Goal: Register for event/course

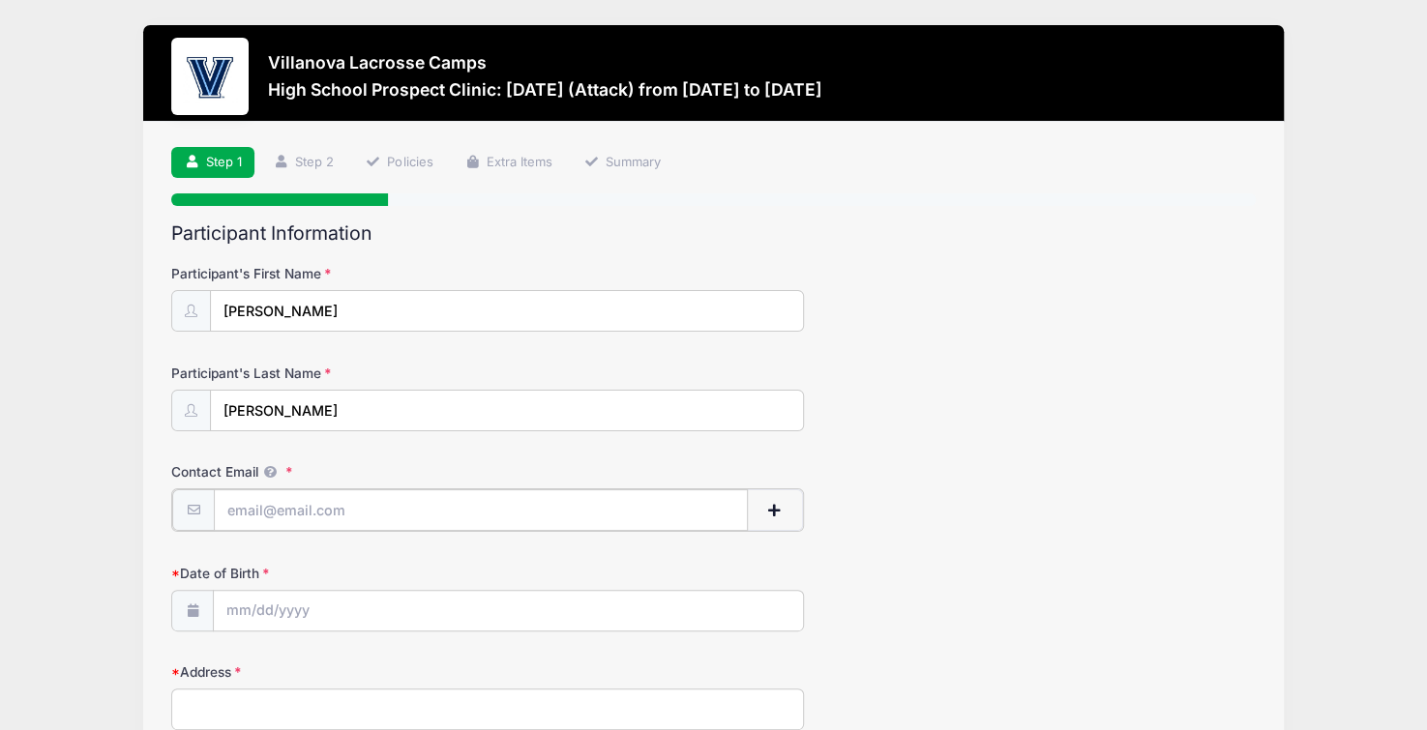
click at [293, 516] on input "Contact Email" at bounding box center [481, 510] width 534 height 42
type input "[EMAIL_ADDRESS][DOMAIN_NAME]"
click at [300, 582] on div "Date of Birth" at bounding box center [713, 596] width 1084 height 68
click at [288, 597] on input "Date of Birth" at bounding box center [508, 610] width 588 height 42
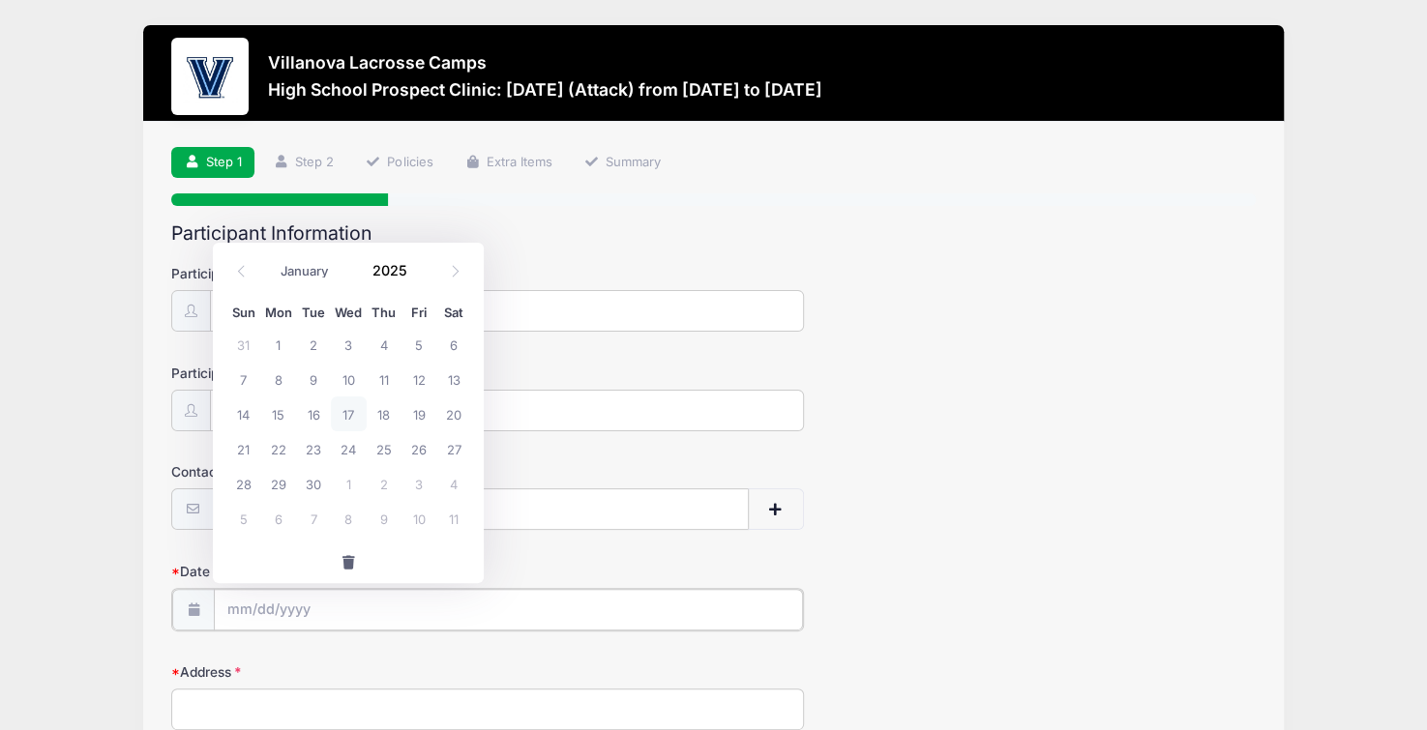
click at [247, 612] on input "Date of Birth" at bounding box center [508, 610] width 588 height 42
click at [242, 273] on icon at bounding box center [241, 271] width 13 height 13
click at [245, 272] on icon at bounding box center [241, 271] width 13 height 13
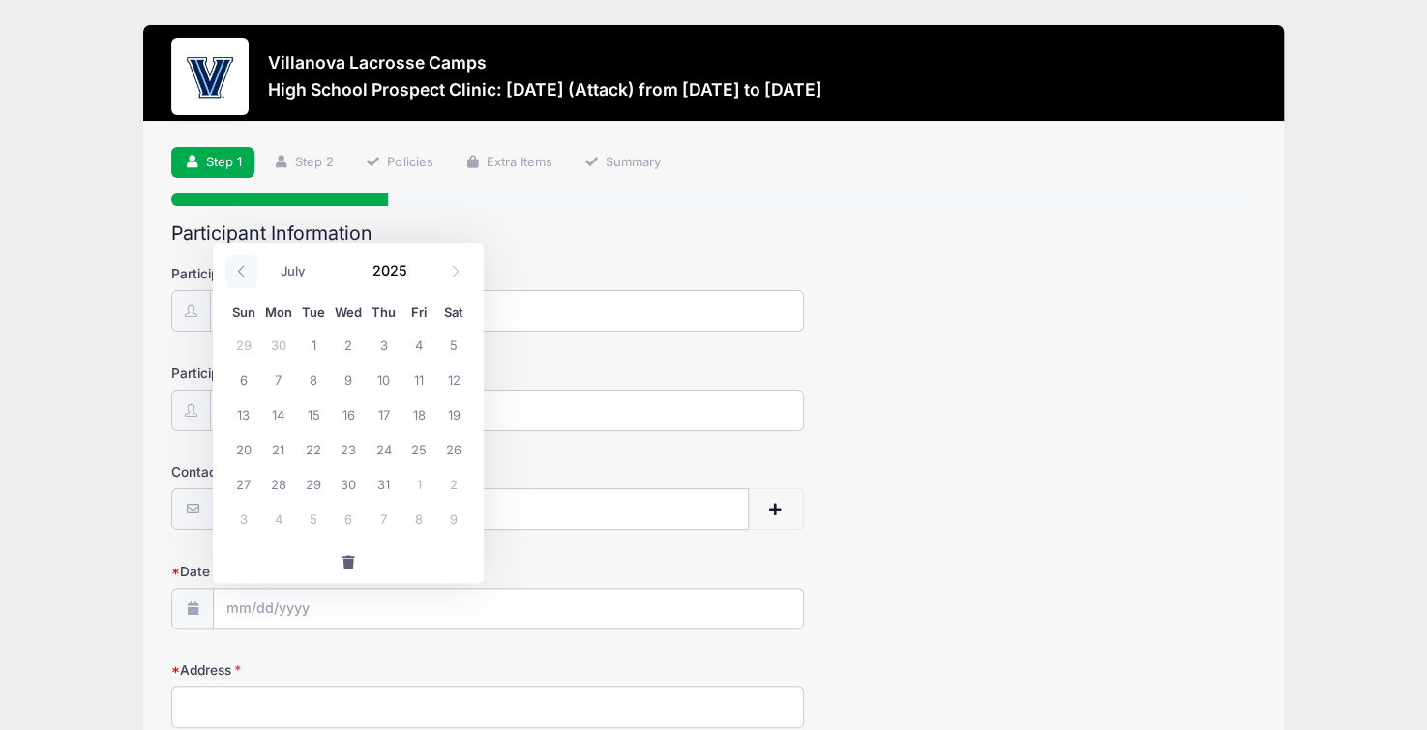
select select "5"
click at [383, 276] on input "2025" at bounding box center [394, 270] width 63 height 29
click at [415, 262] on span at bounding box center [419, 263] width 14 height 15
click at [414, 279] on span at bounding box center [419, 278] width 14 height 15
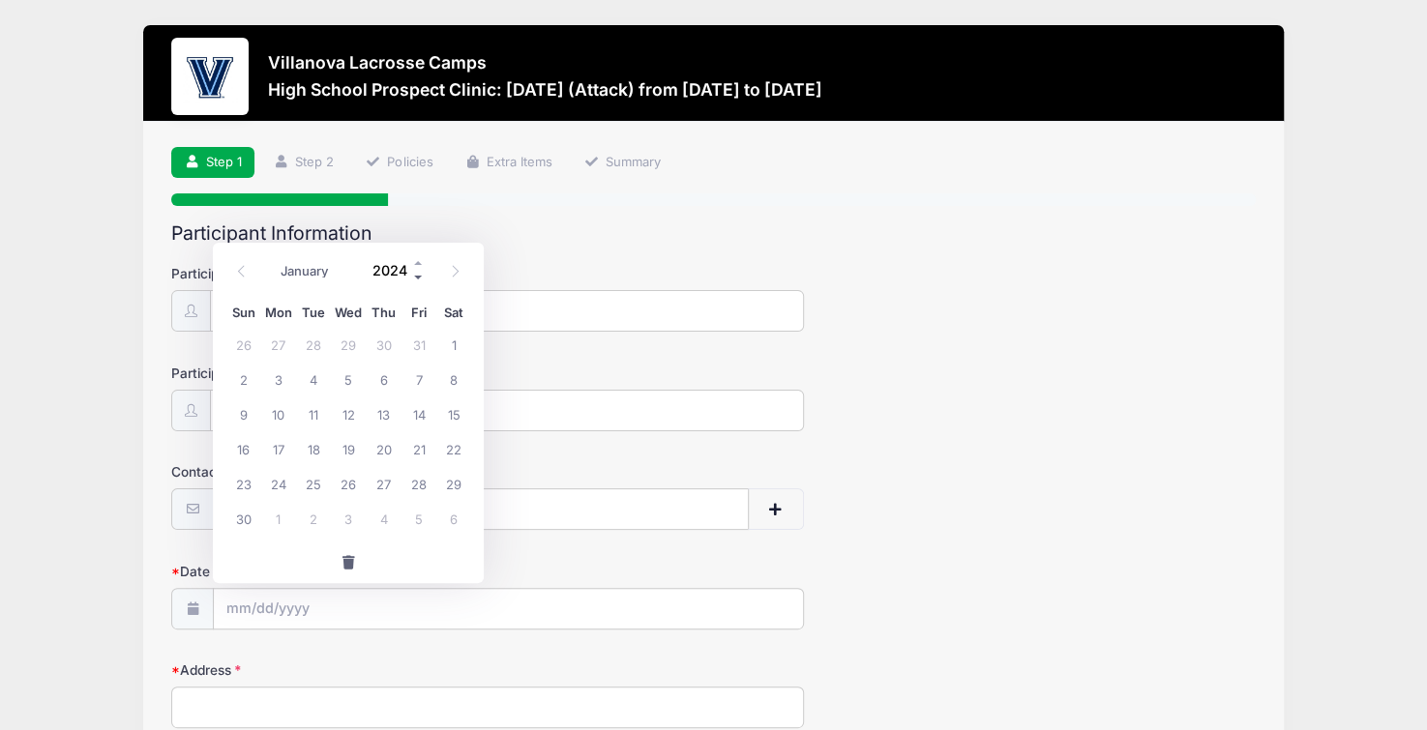
click at [414, 279] on span at bounding box center [419, 278] width 14 height 15
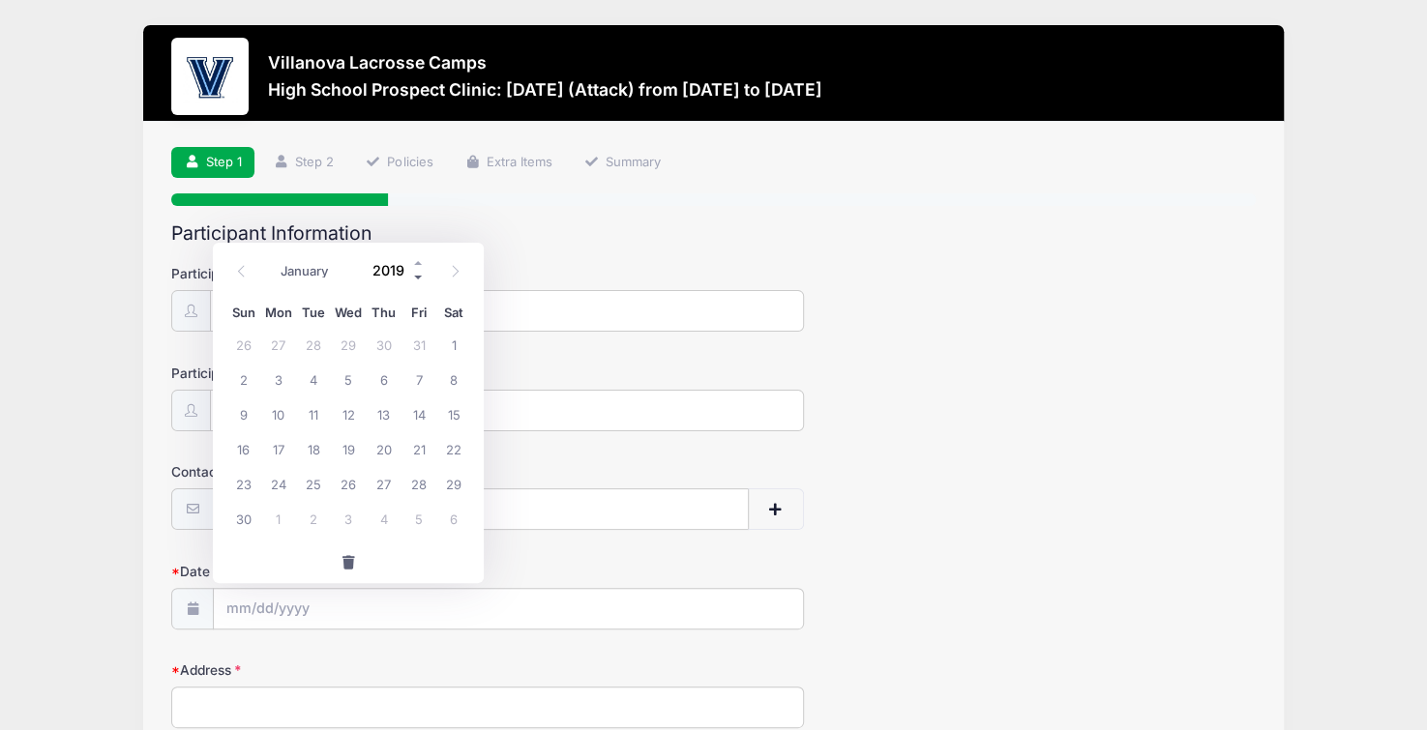
click at [414, 279] on span at bounding box center [419, 278] width 14 height 15
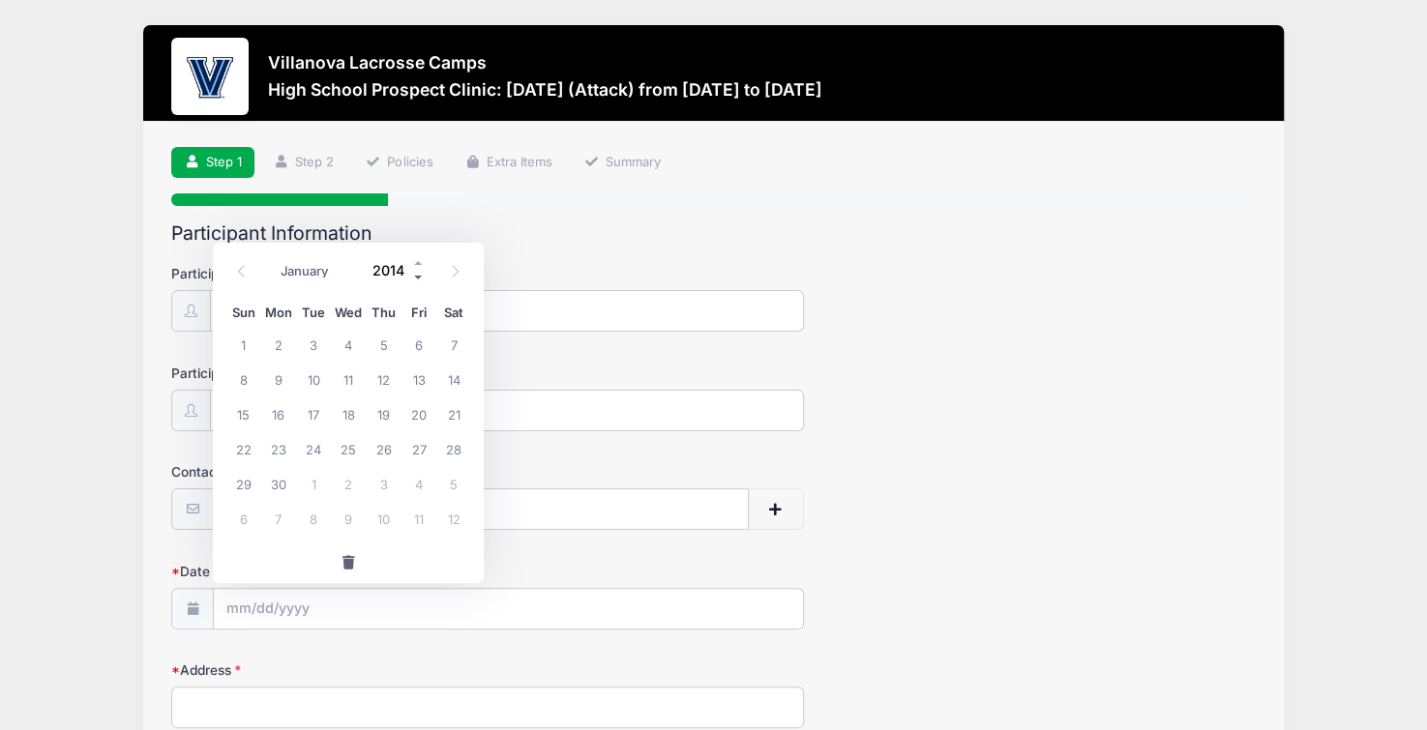
click at [414, 279] on span at bounding box center [419, 278] width 14 height 15
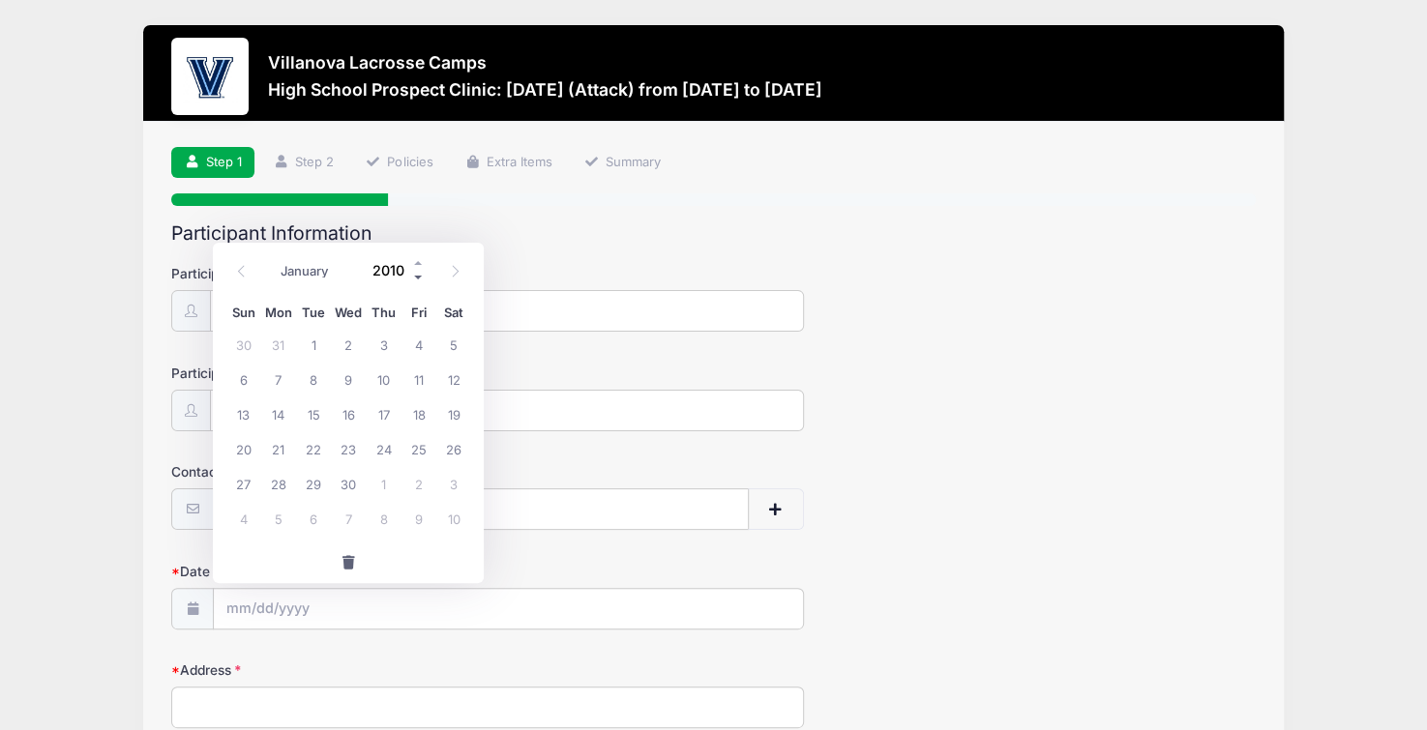
type input "2009"
click at [350, 446] on span "24" at bounding box center [348, 448] width 35 height 35
type input "[DATE]"
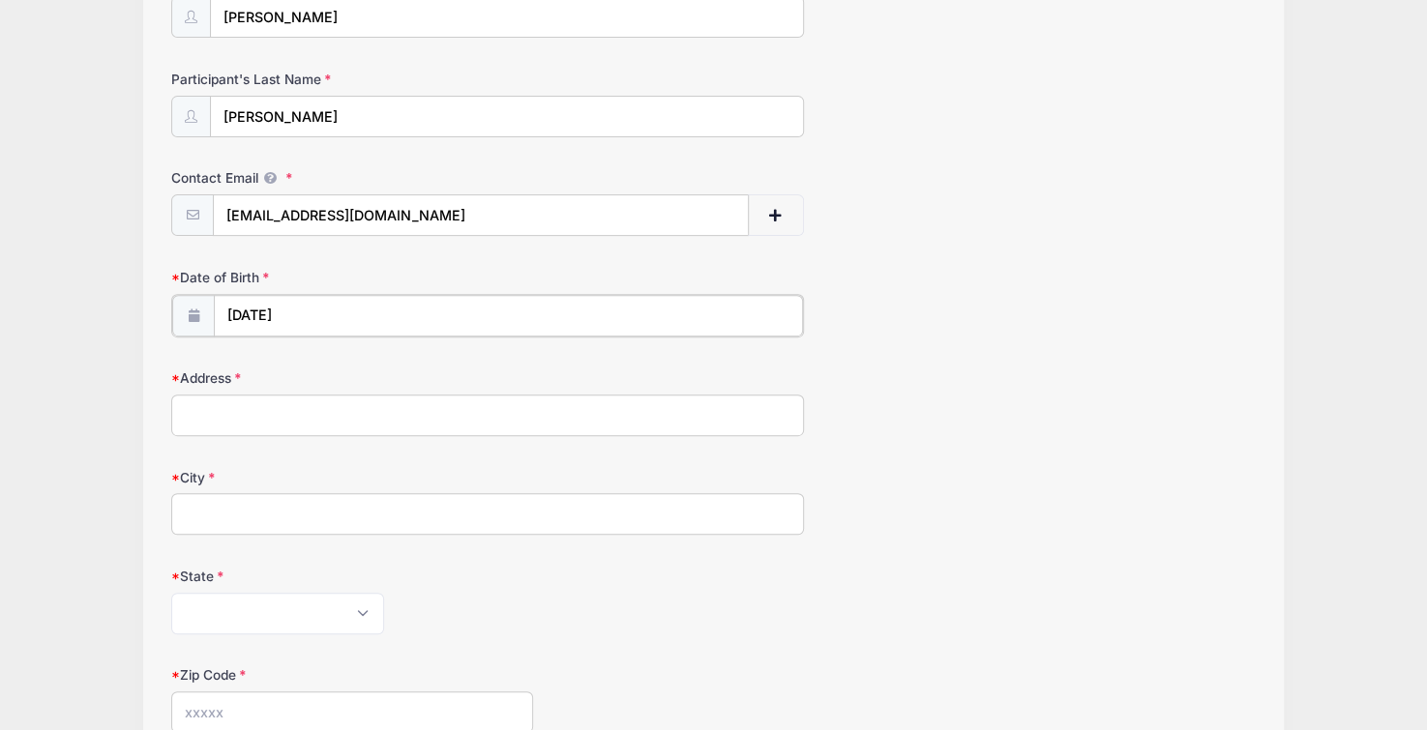
scroll to position [290, 0]
click at [201, 423] on input "Address" at bounding box center [487, 418] width 633 height 42
type input "7 India Brook Ln"
type input "[PERSON_NAME]"
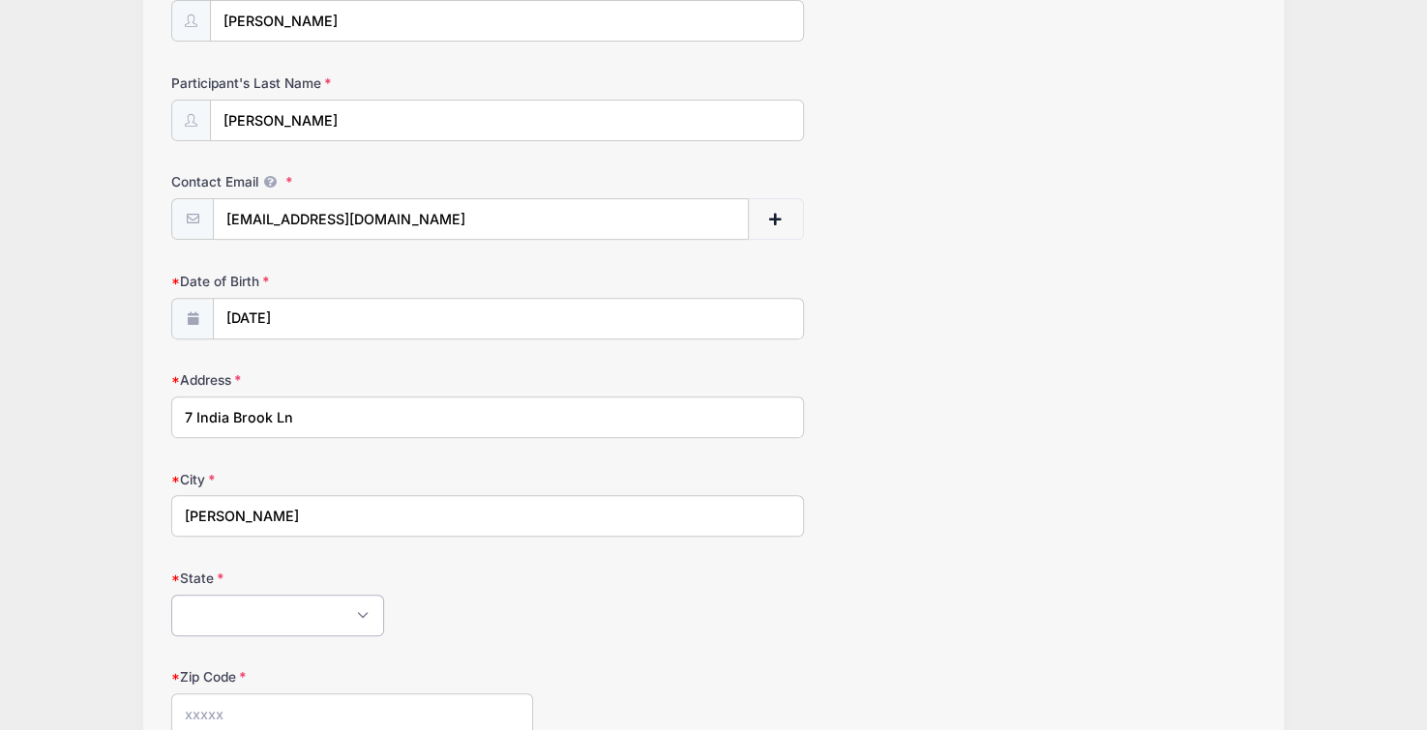
select select "NJ"
type input "07869"
type input "[PHONE_NUMBER]"
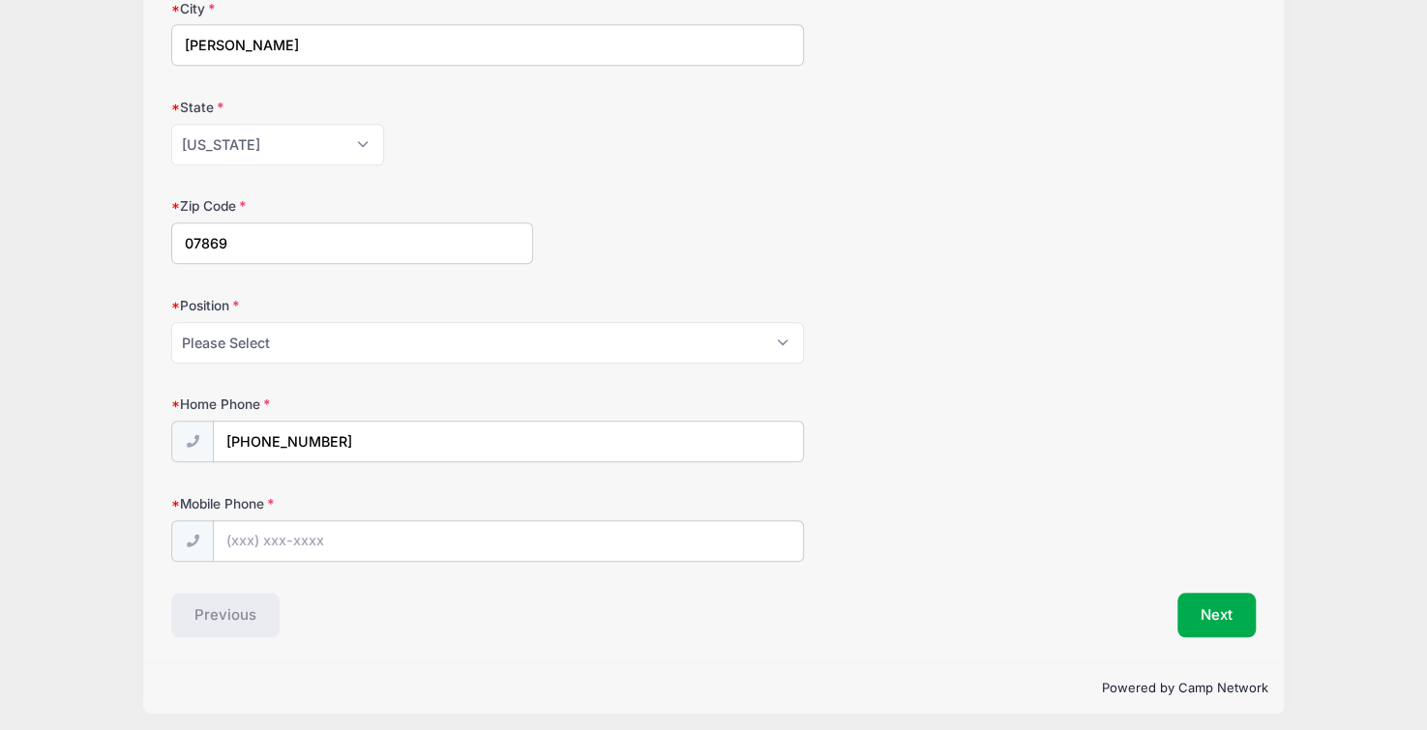
scroll to position [758, 0]
click at [377, 502] on label "Mobile Phone" at bounding box center [352, 506] width 362 height 19
click at [377, 524] on input "Mobile Phone" at bounding box center [508, 545] width 588 height 42
click at [770, 339] on select "Please Select Goalie Middie Defense Attack FOGO LSM" at bounding box center [487, 346] width 633 height 42
select select "Attack"
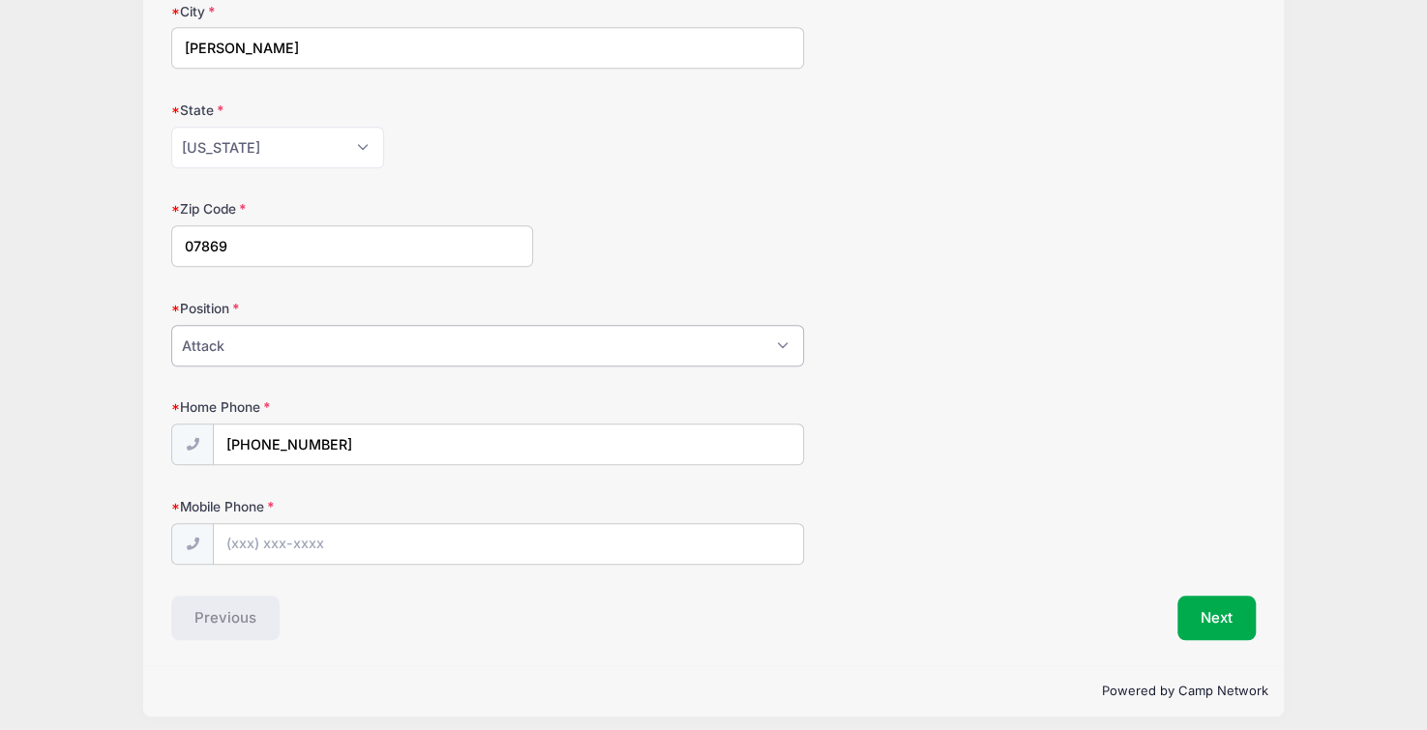
click at [171, 325] on select "Please Select Goalie Middie Defense Attack FOGO LSM" at bounding box center [487, 346] width 633 height 42
click at [422, 527] on input "Mobile Phone" at bounding box center [508, 545] width 588 height 42
type input "(9"
type input "[PHONE_NUMBER]"
click at [1220, 625] on button "Next" at bounding box center [1216, 618] width 78 height 44
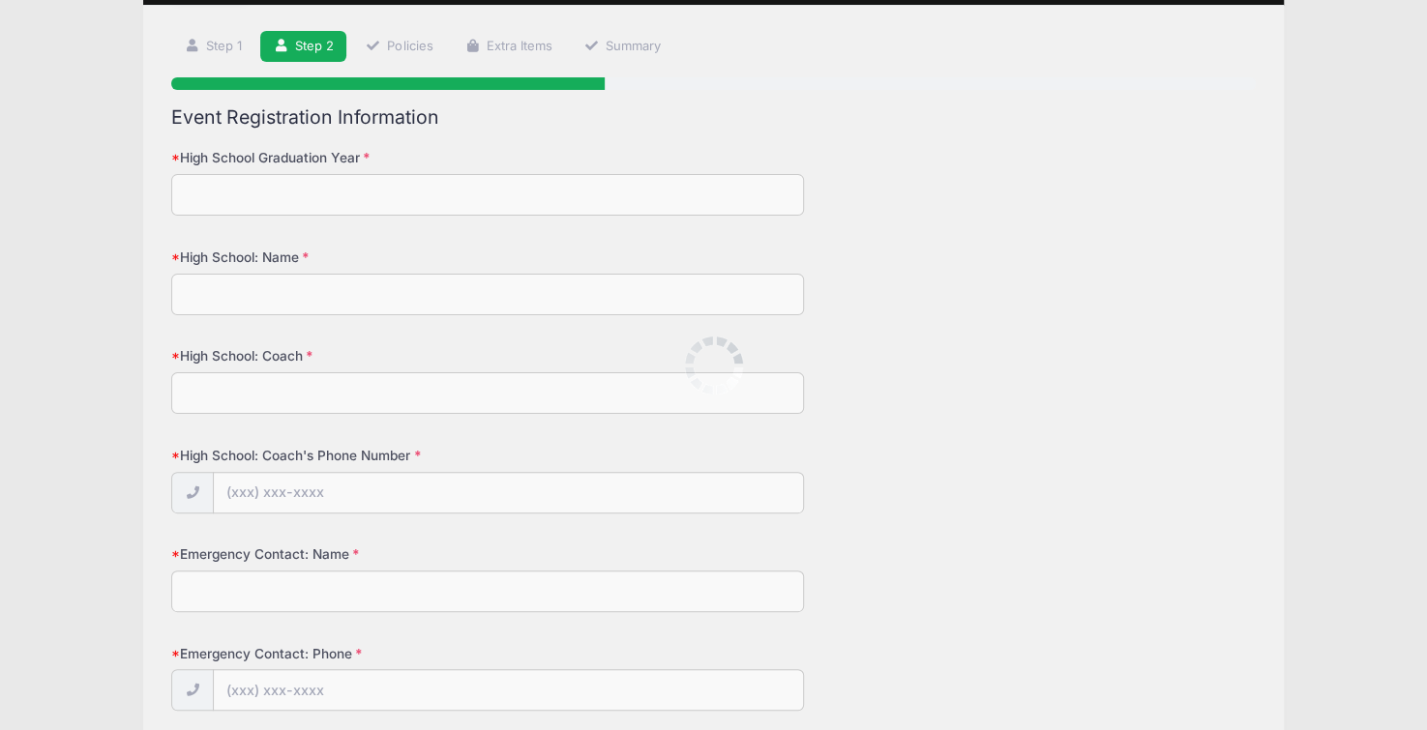
scroll to position [0, 0]
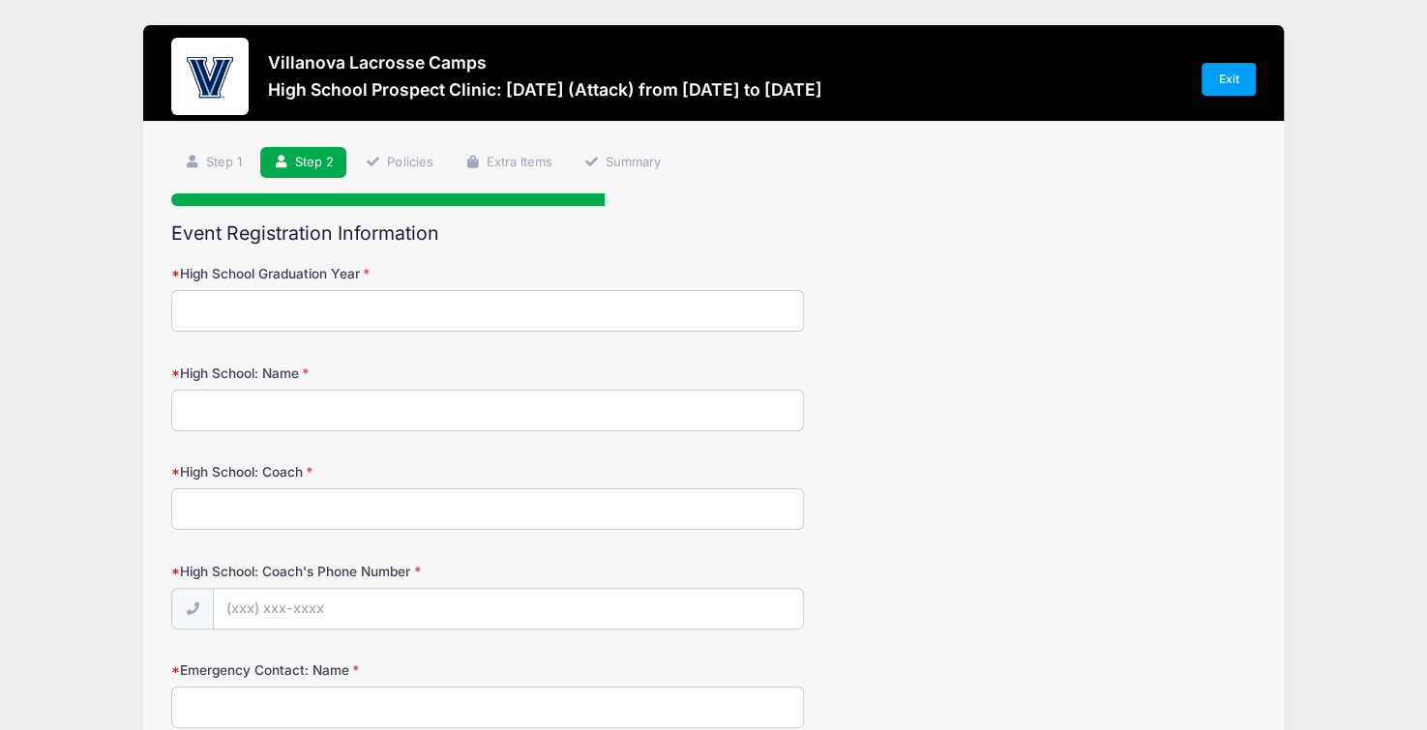
click at [211, 309] on input "High School Graduation Year" at bounding box center [487, 311] width 633 height 42
type input "2027"
type input "[PERSON_NAME]"
click at [243, 496] on input "High School: Coach" at bounding box center [487, 509] width 633 height 42
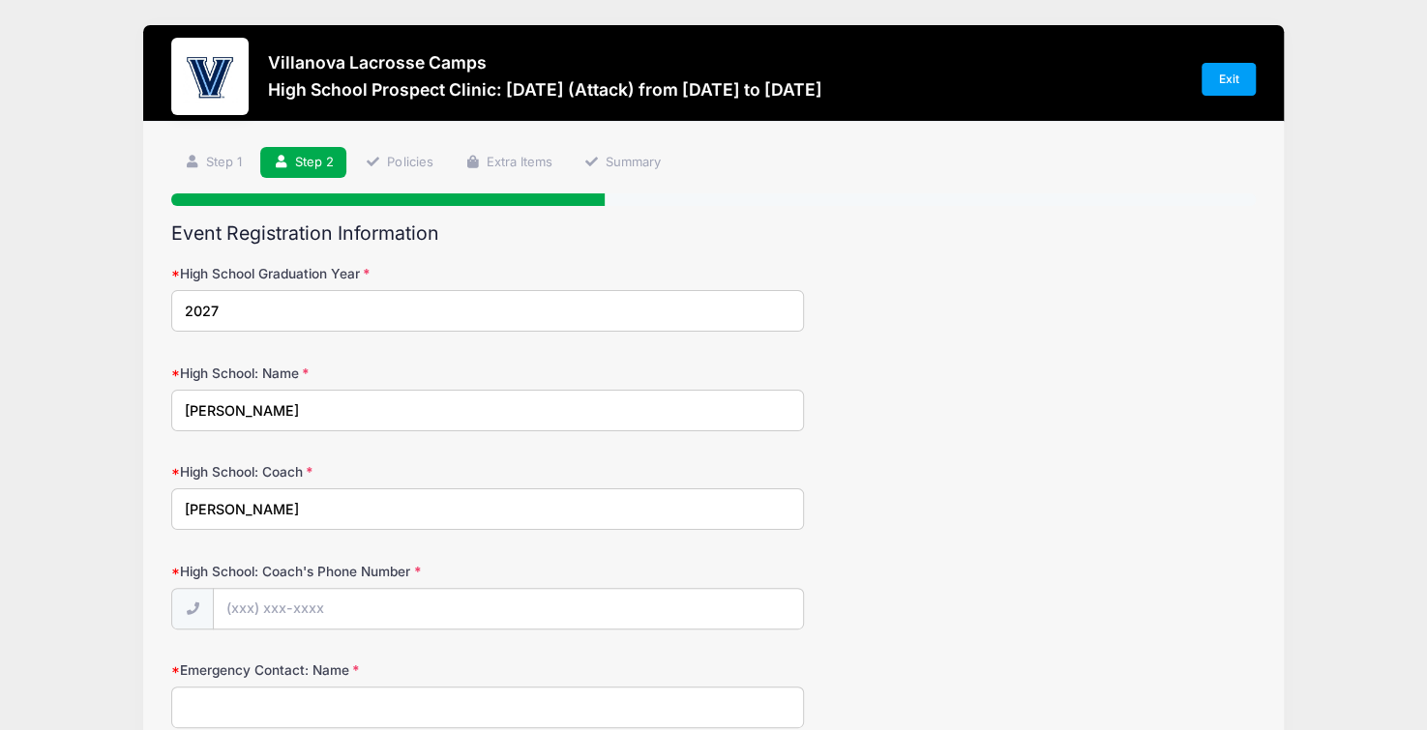
type input "[PERSON_NAME]"
click at [251, 610] on input "High School: Coach's Phone Number" at bounding box center [508, 610] width 588 height 42
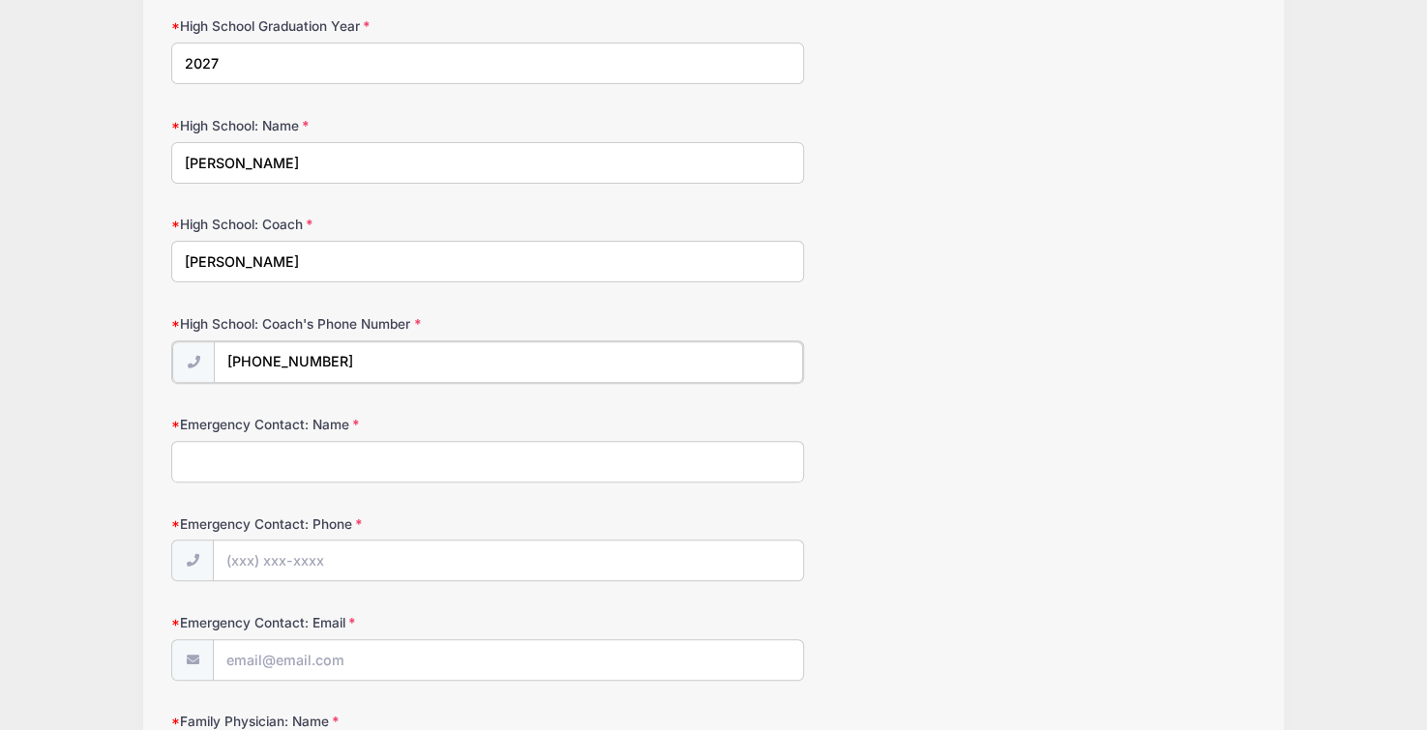
scroll to position [234, 0]
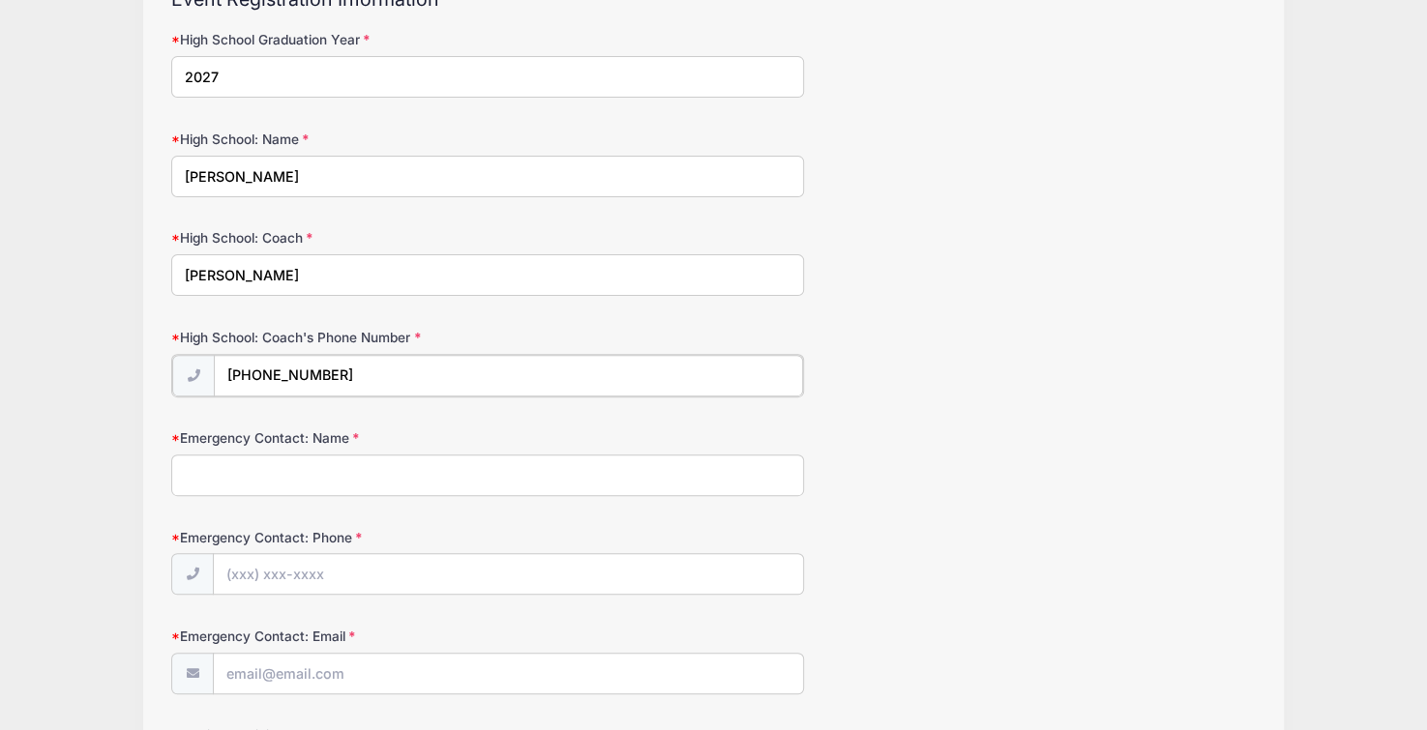
type input "[PHONE_NUMBER]"
click at [305, 475] on input "Emergency Contact: Name" at bounding box center [487, 474] width 633 height 42
type input "[PERSON_NAME]"
type input "[PHONE_NUMBER]"
click at [270, 657] on input "Emergency Contact: Email" at bounding box center [508, 673] width 588 height 42
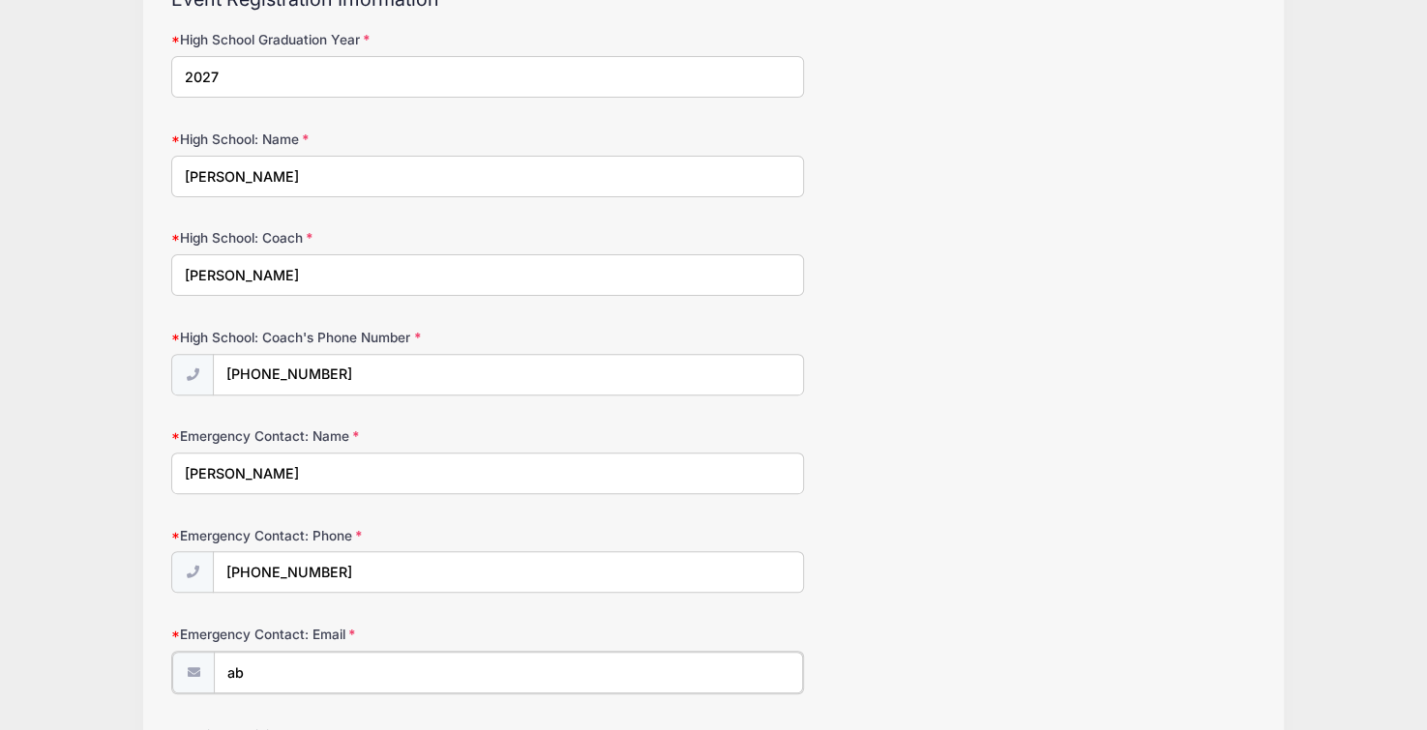
type input "a"
type input "[EMAIL_ADDRESS][DOMAIN_NAME]"
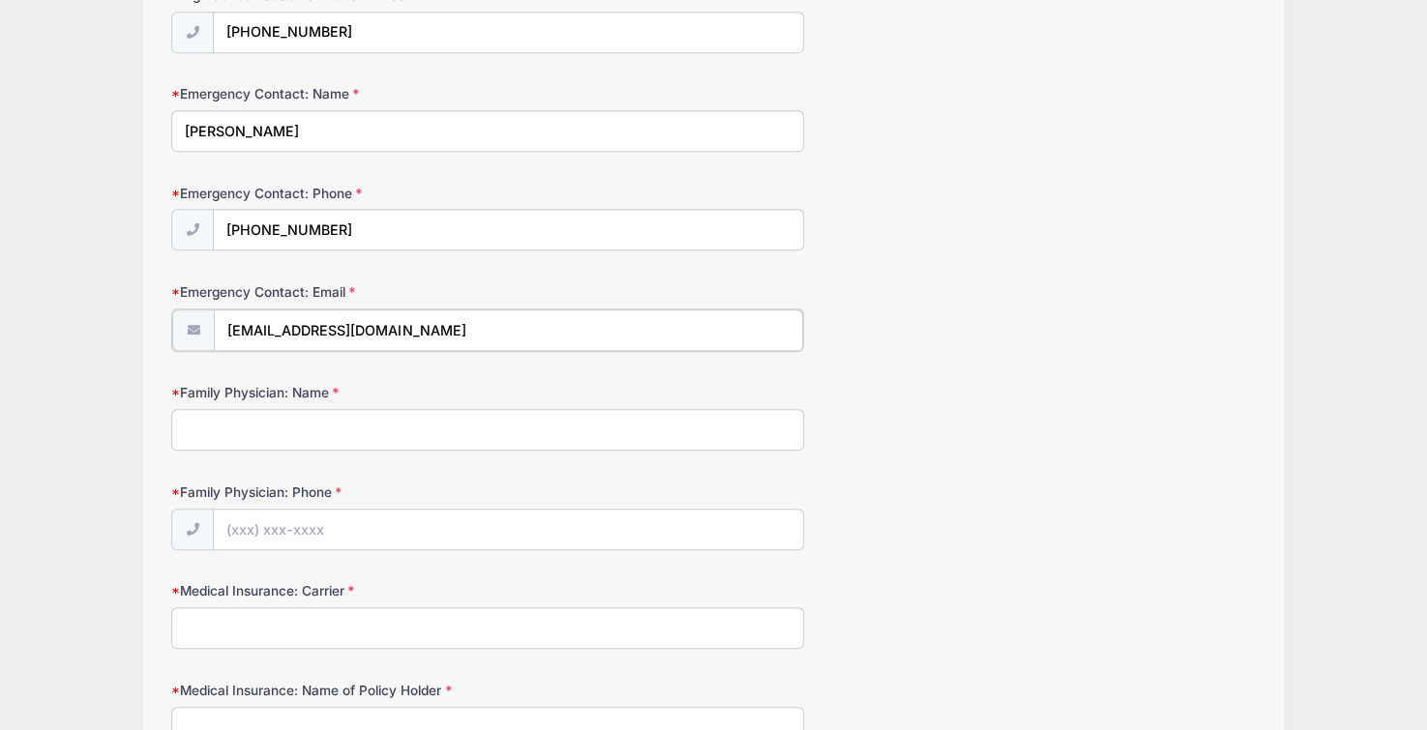
scroll to position [574, 0]
click at [275, 417] on input "Family Physician: Name" at bounding box center [487, 431] width 633 height 42
type input "Denville Pediatrics"
click at [258, 525] on input "Family Physician: Phone" at bounding box center [508, 532] width 588 height 42
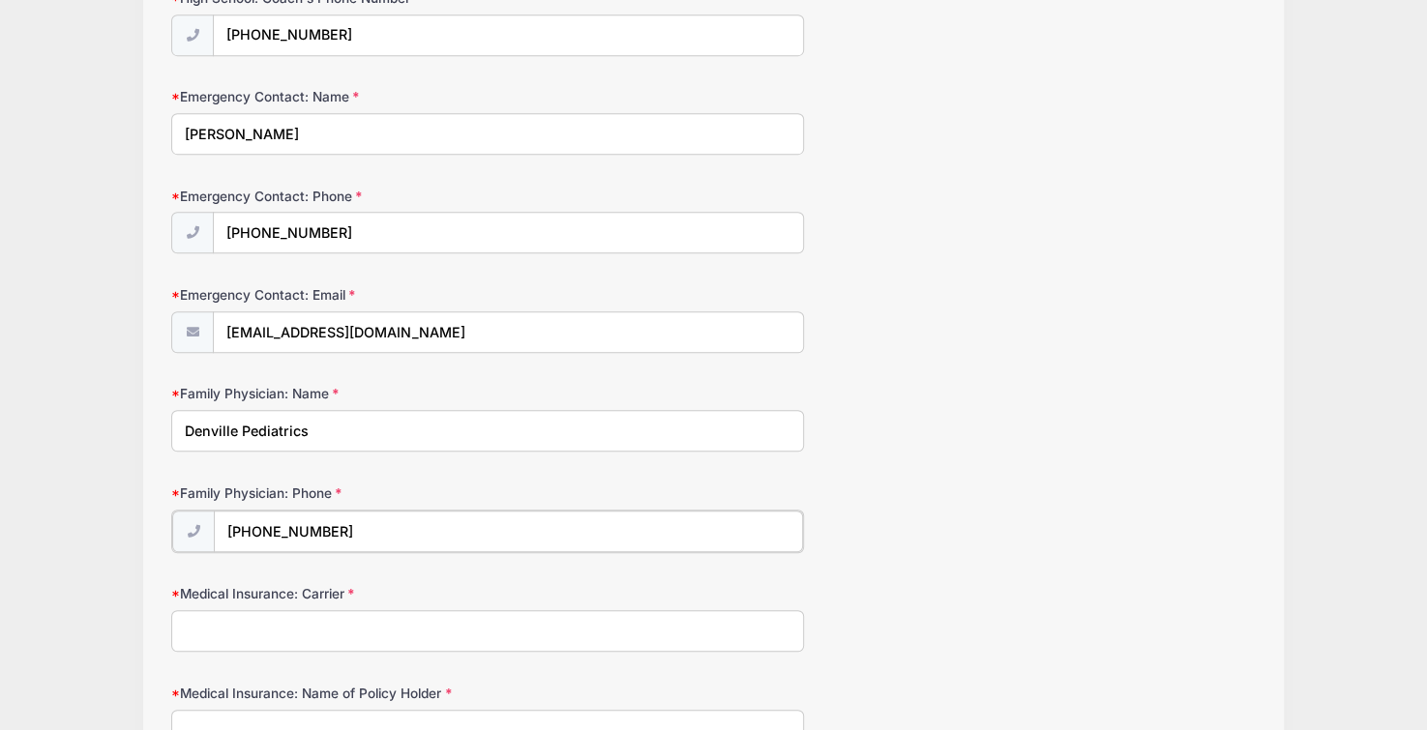
type input "[PHONE_NUMBER]"
click at [237, 626] on input "Medical Insurance: Carrier" at bounding box center [487, 629] width 633 height 42
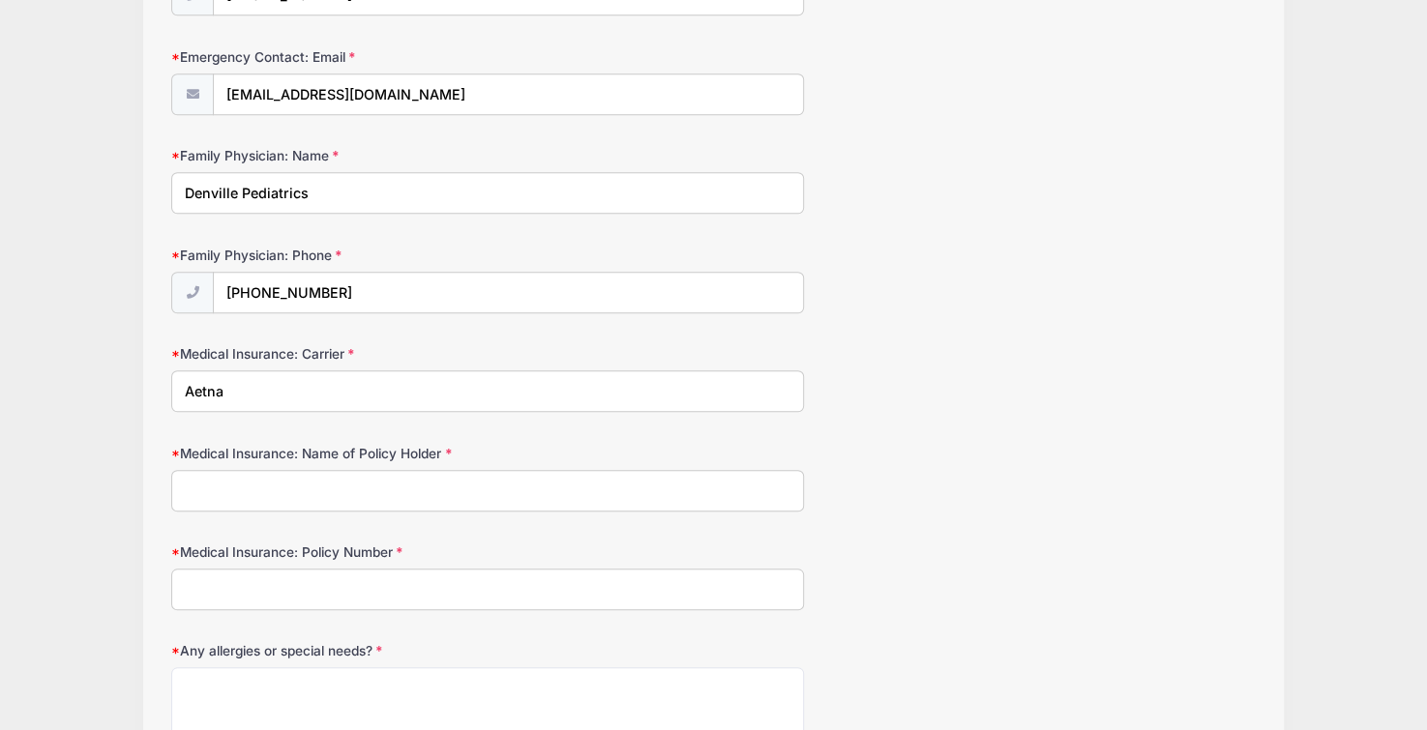
scroll to position [810, 0]
type input "Aetna"
click at [503, 487] on input "Medical Insurance: Name of Policy Holder" at bounding box center [487, 492] width 633 height 42
type input "[PERSON_NAME]"
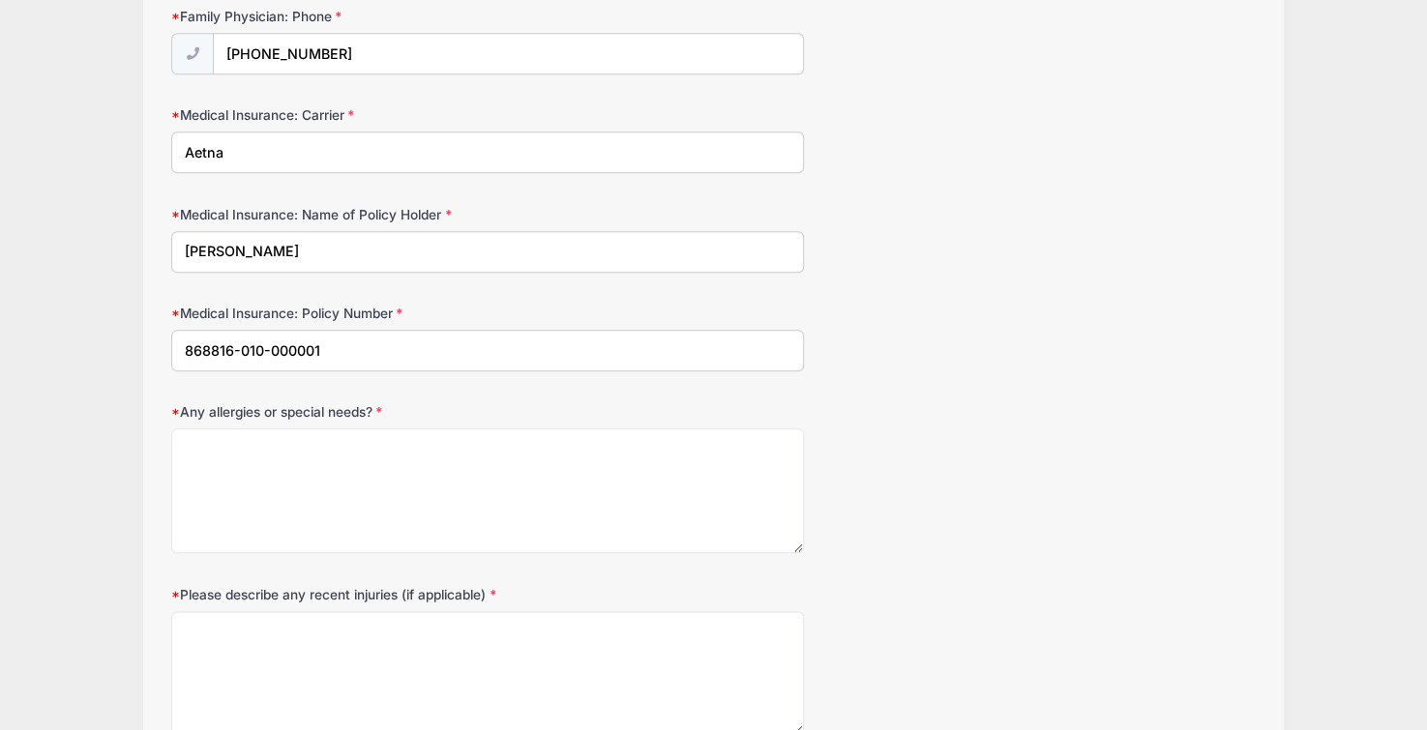
scroll to position [1048, 0]
type input "868816-010-000001"
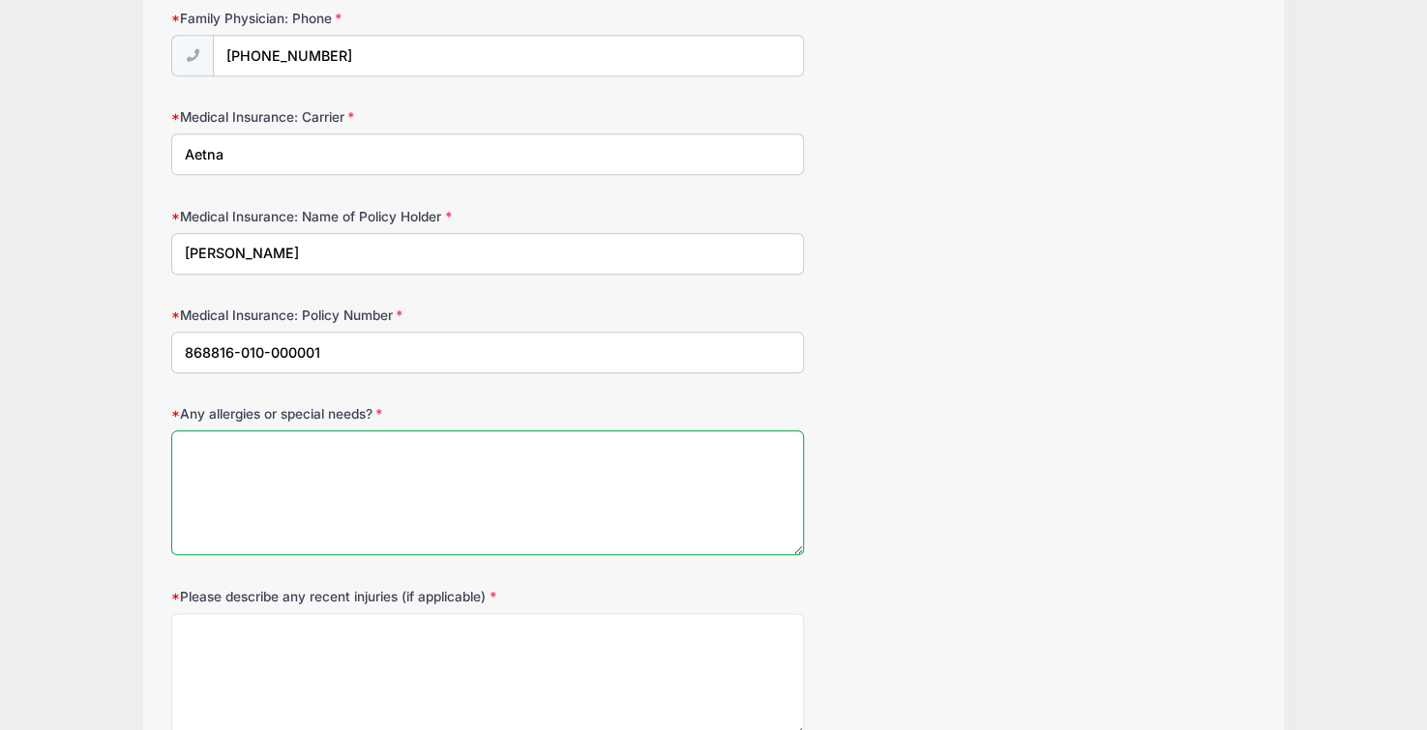
click at [587, 480] on textarea "Any allergies or special needs?" at bounding box center [487, 492] width 633 height 125
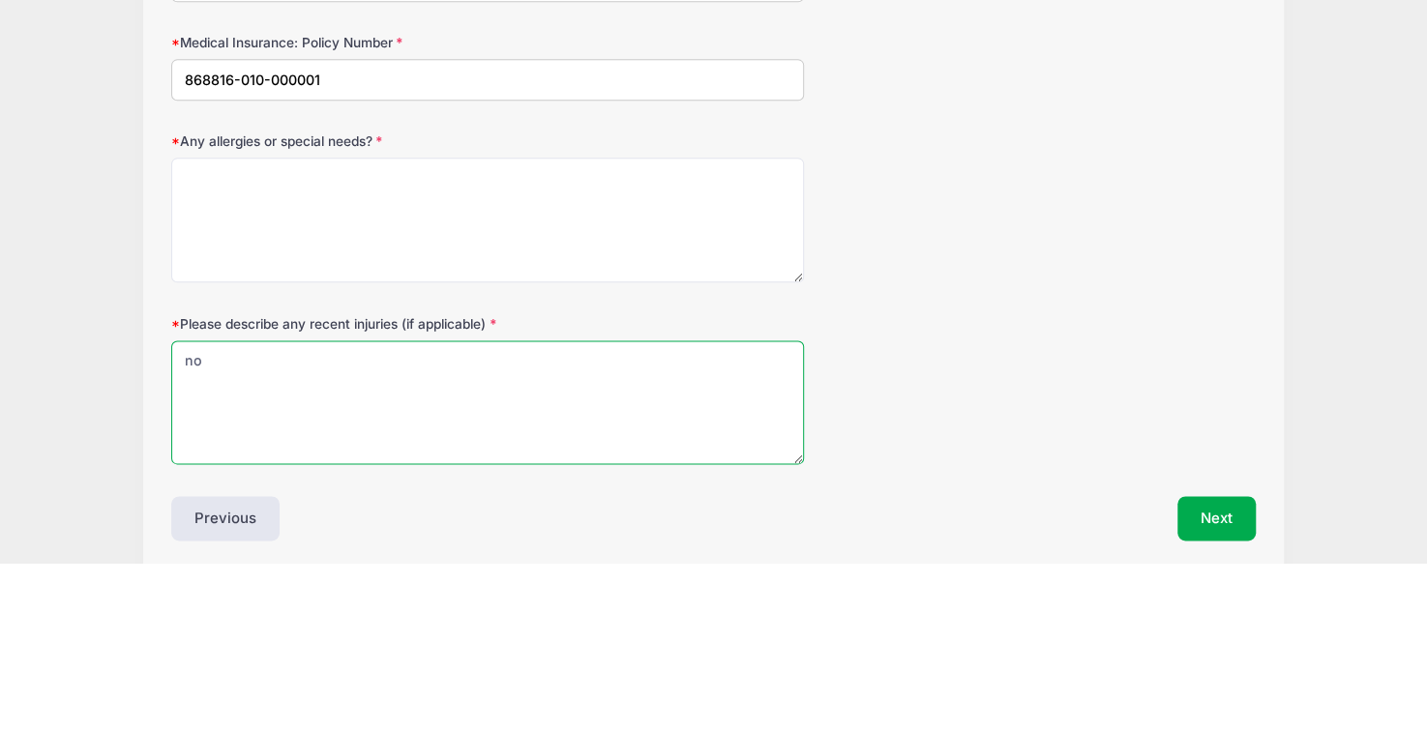
scroll to position [1154, 0]
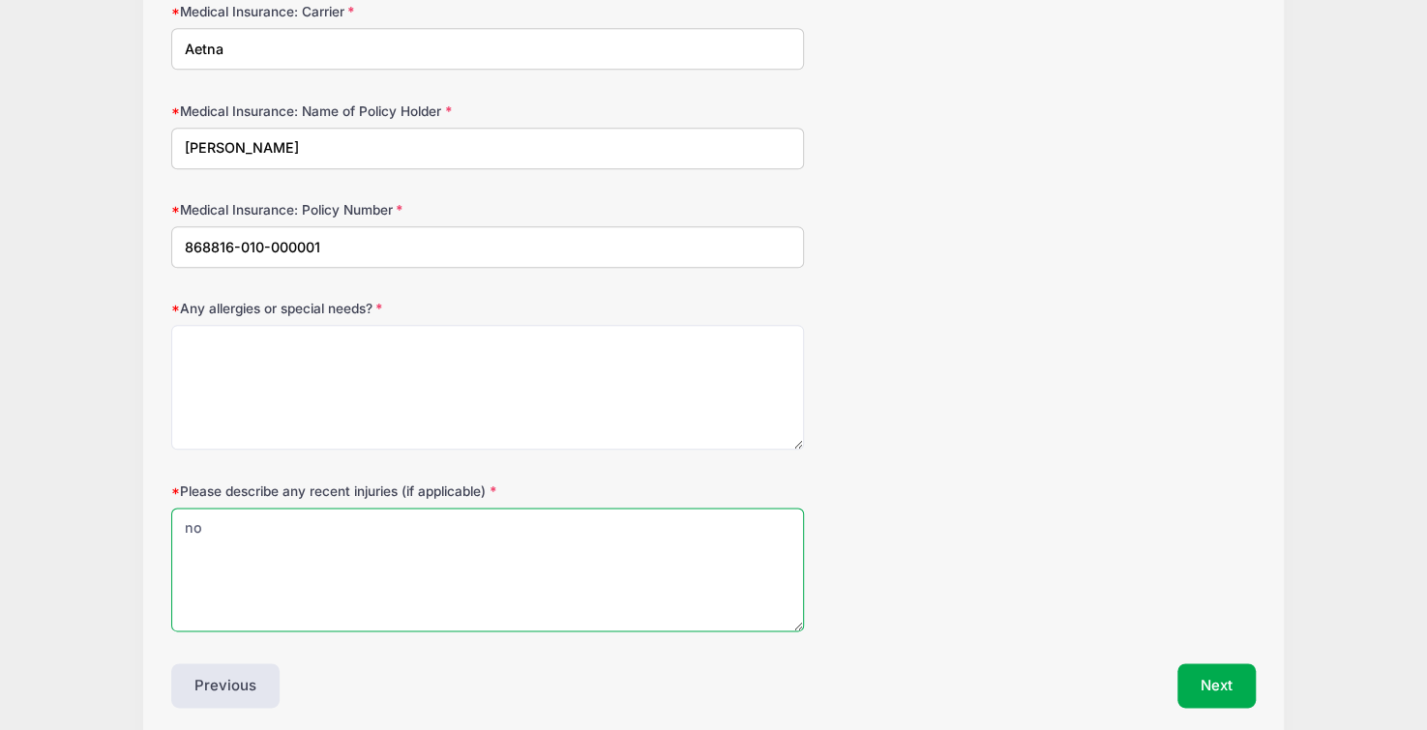
type textarea "no"
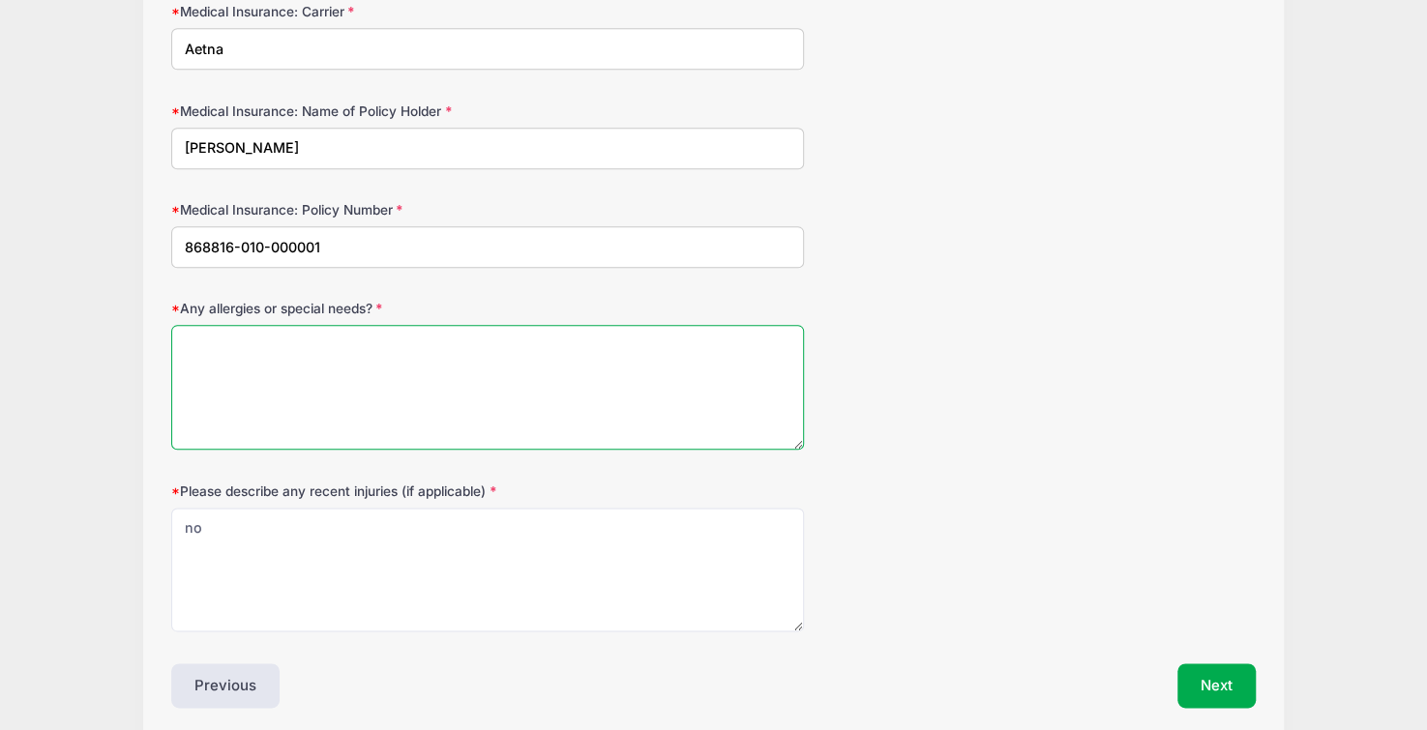
click at [246, 430] on textarea "Any allergies or special needs?" at bounding box center [487, 387] width 633 height 125
click at [246, 428] on textarea "Any allergies or special needs?" at bounding box center [487, 387] width 633 height 125
type textarea "no"
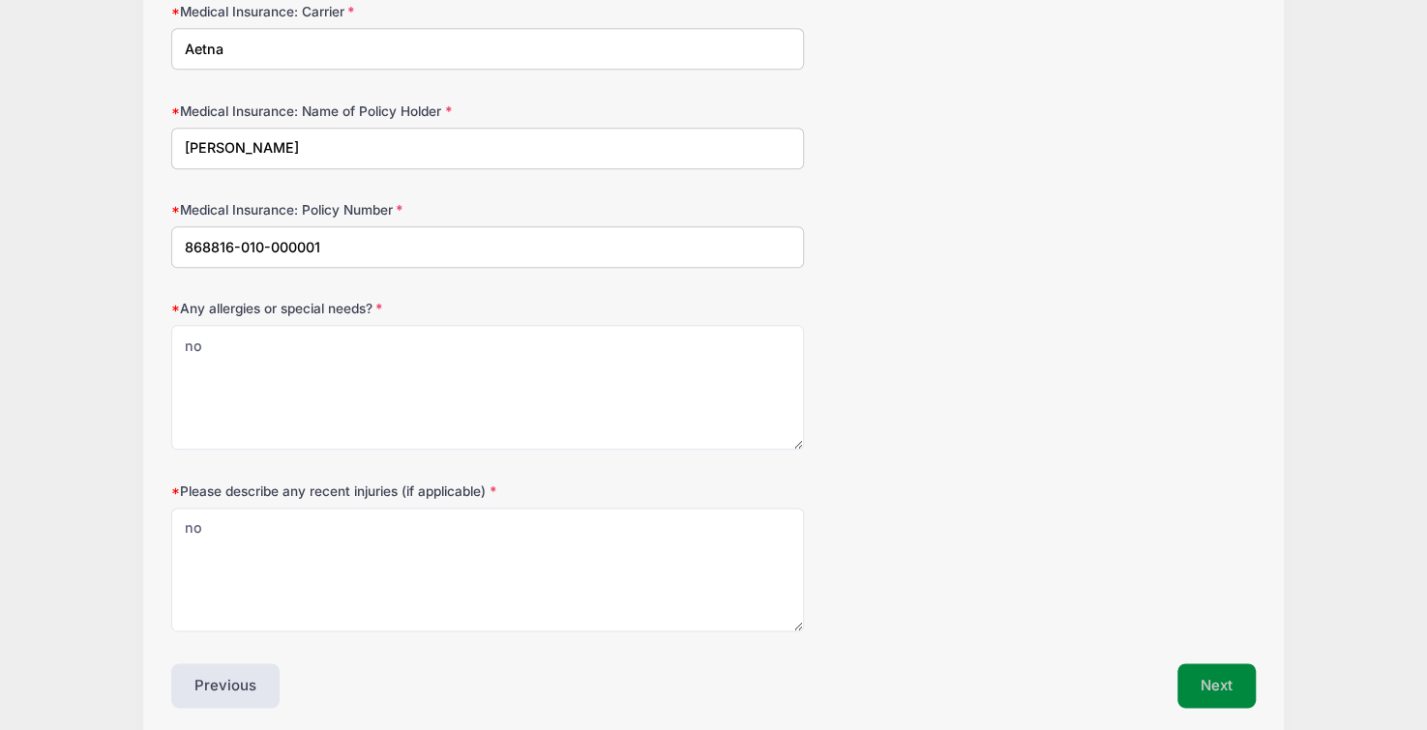
click at [1206, 665] on button "Next" at bounding box center [1216, 685] width 78 height 44
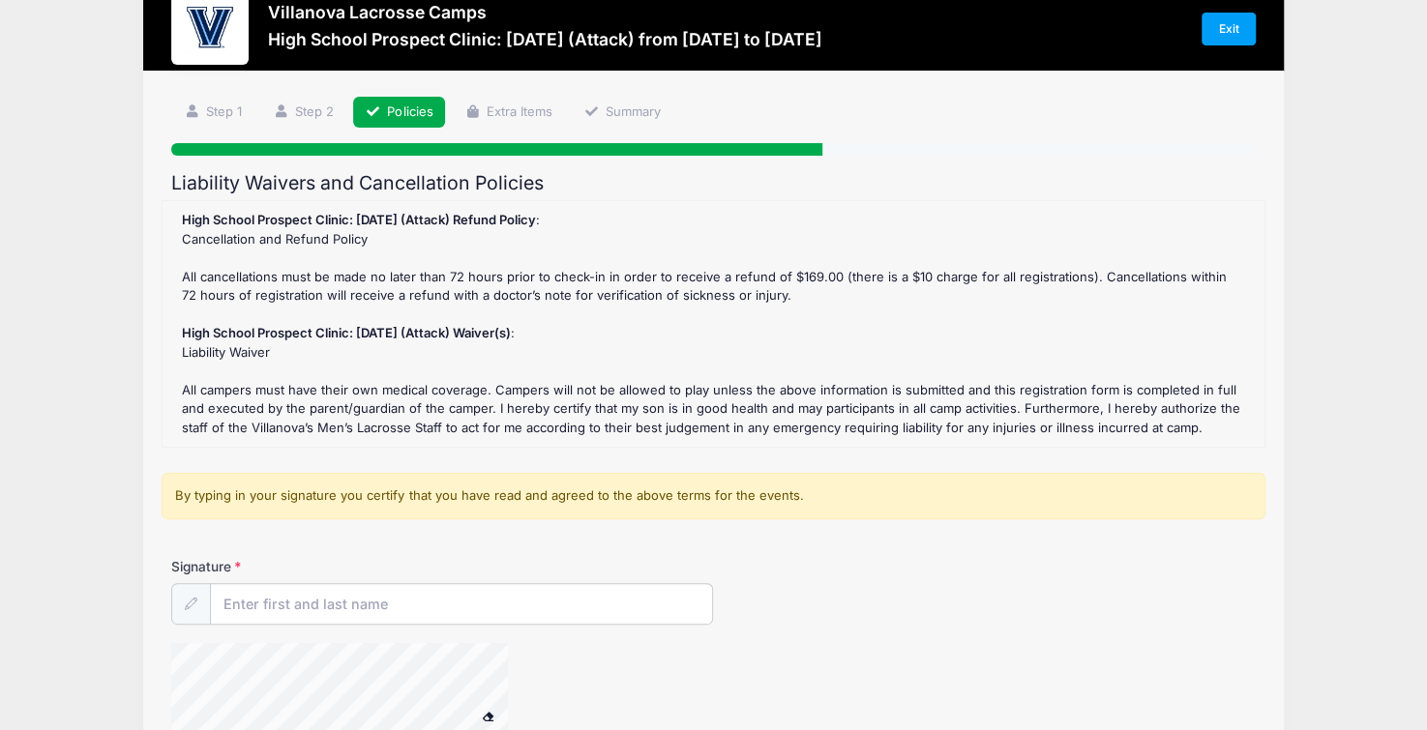
scroll to position [0, 0]
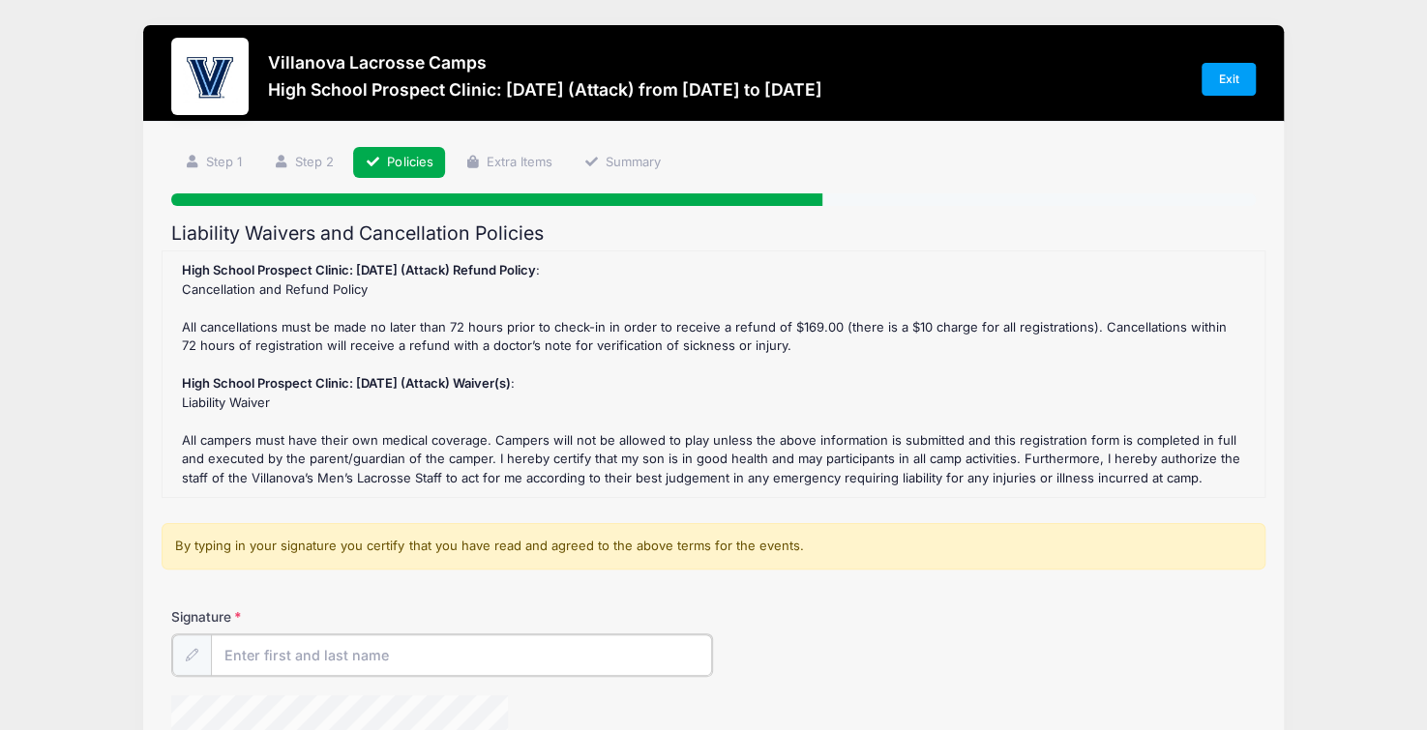
click at [366, 655] on input "Signature" at bounding box center [461, 655] width 501 height 42
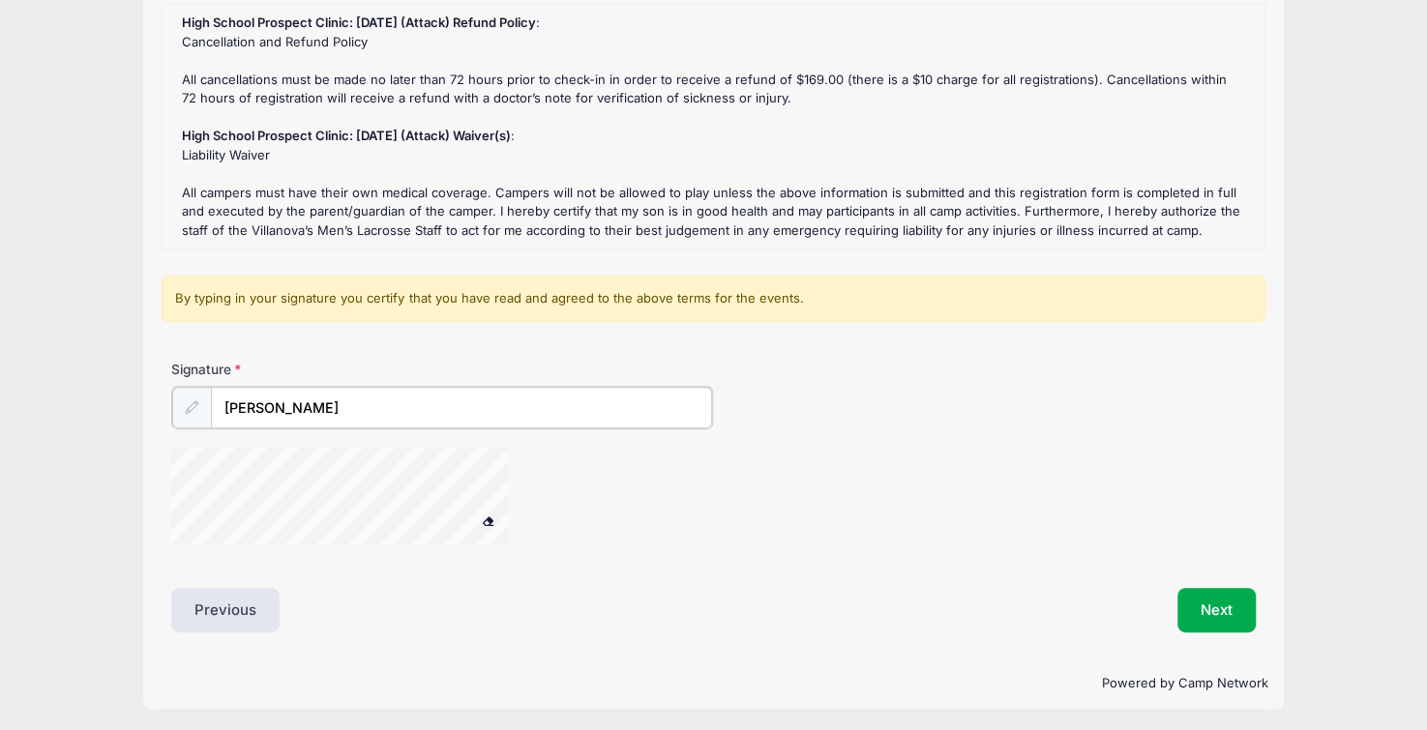
scroll to position [245, 0]
type input "[PERSON_NAME]"
click at [322, 438] on div "Signature [PERSON_NAME]" at bounding box center [713, 463] width 1103 height 201
click at [1204, 601] on button "Next" at bounding box center [1216, 611] width 78 height 44
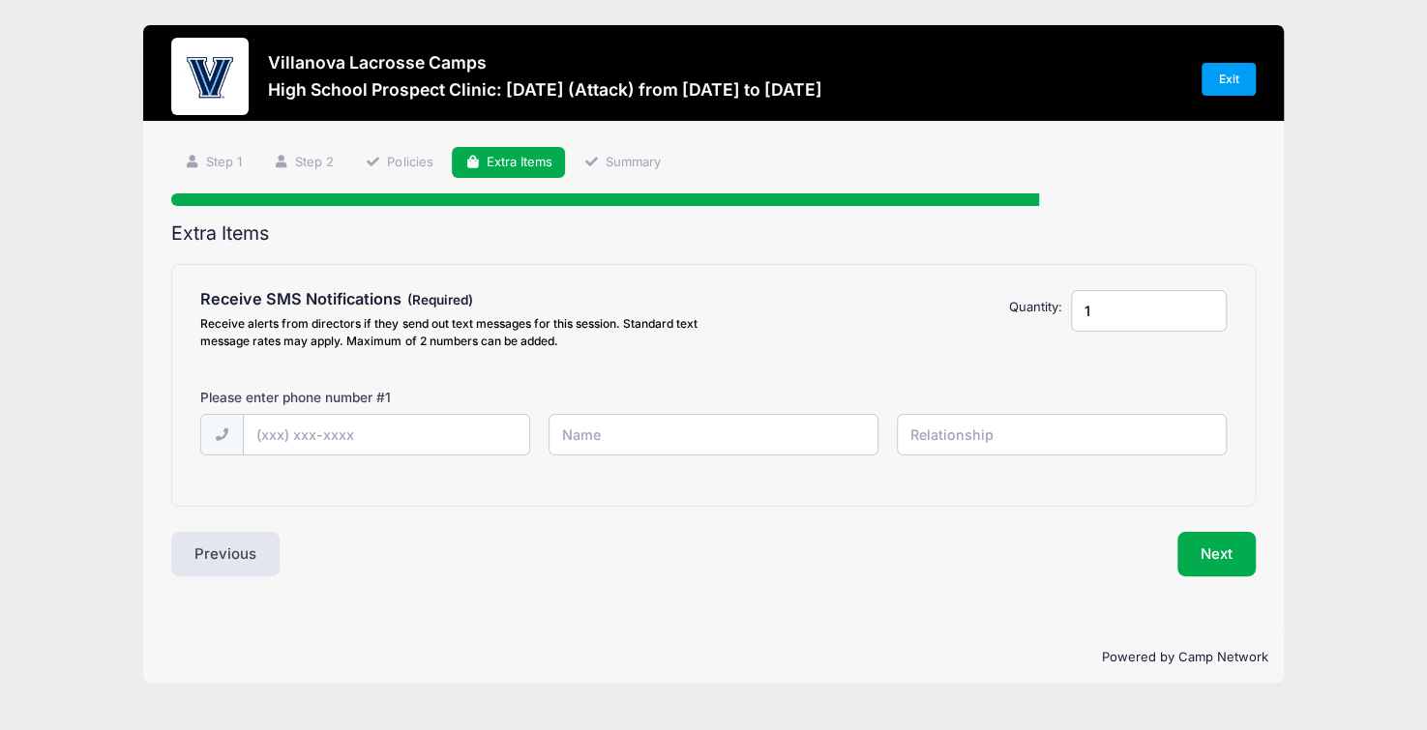
scroll to position [0, 0]
click at [451, 435] on input "text" at bounding box center [389, 436] width 289 height 42
type input "[PHONE_NUMBER]"
click at [592, 429] on input "text" at bounding box center [721, 435] width 334 height 42
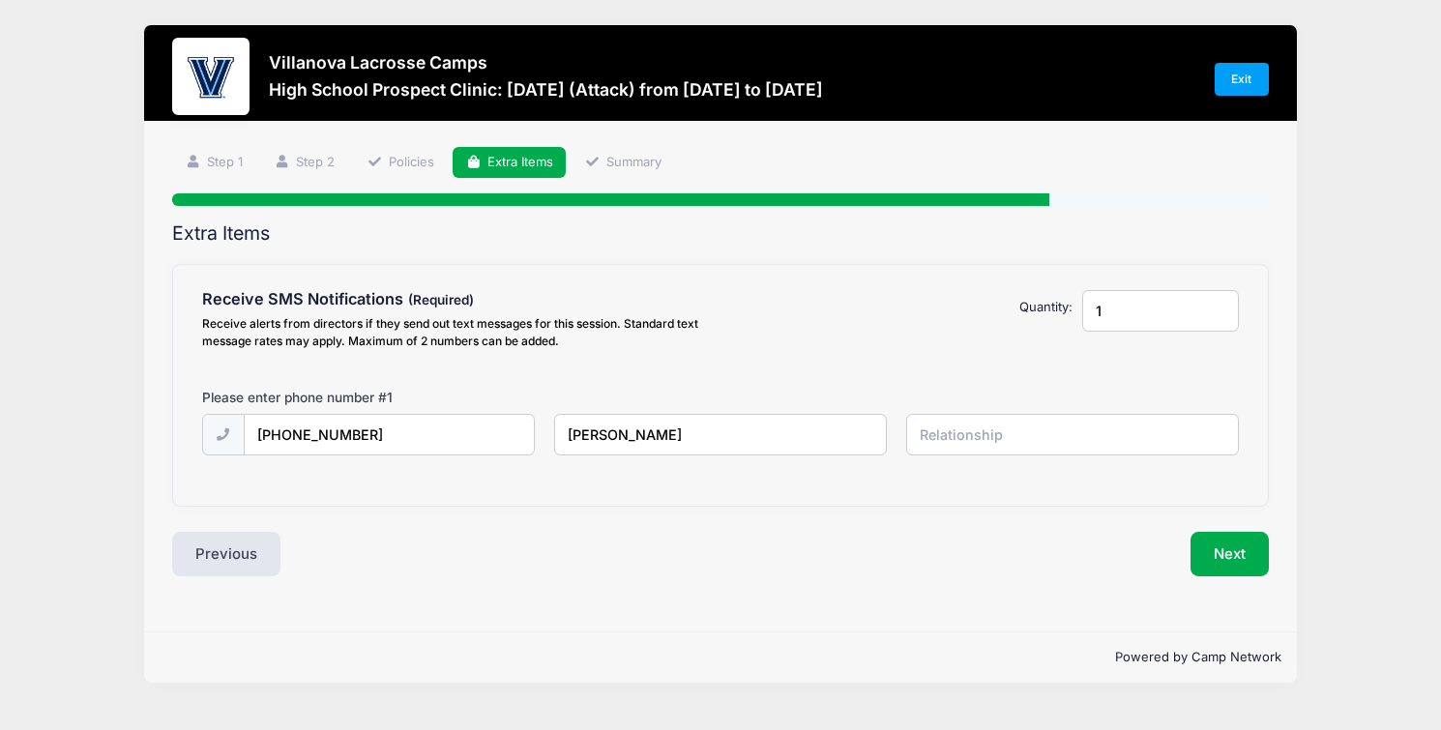
type input "[PERSON_NAME]"
type input "father"
click at [1205, 541] on button "Next" at bounding box center [1230, 554] width 78 height 44
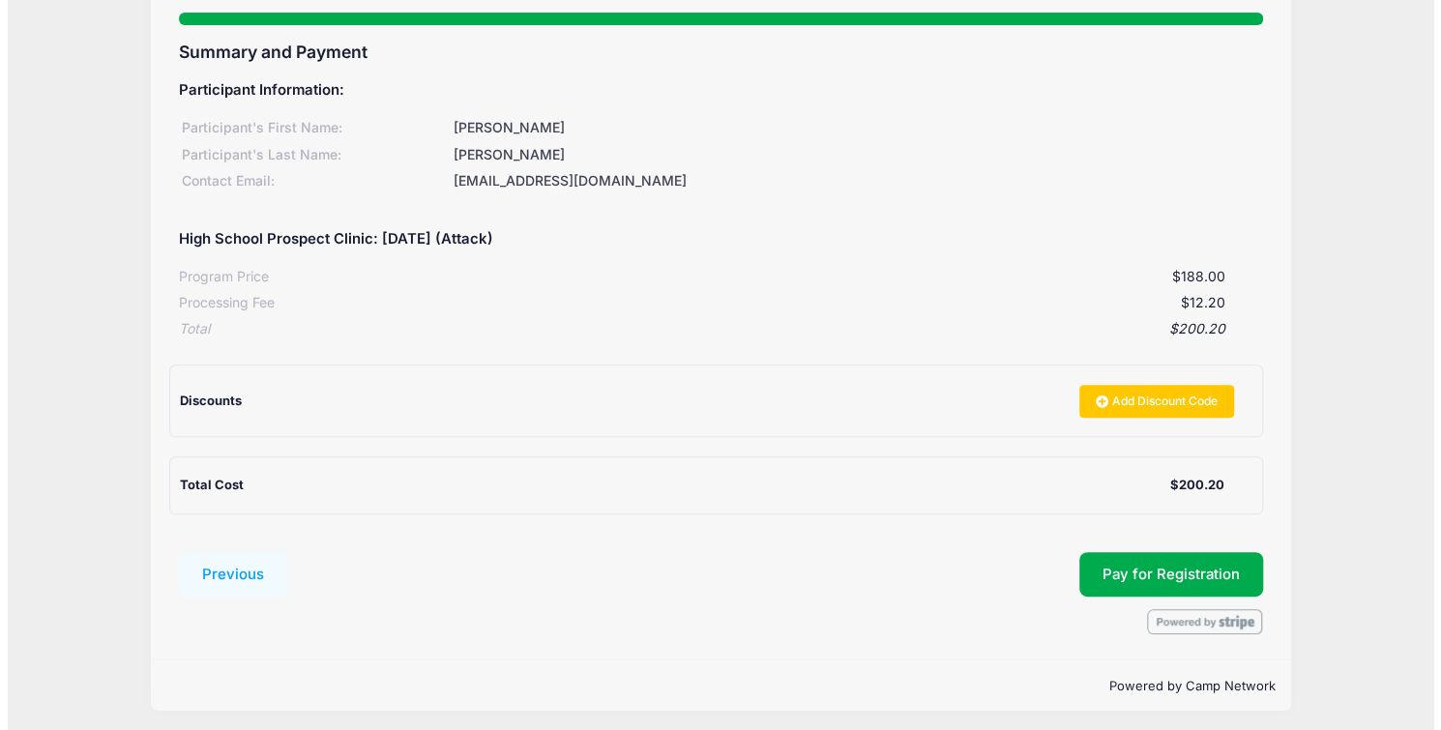
scroll to position [182, 0]
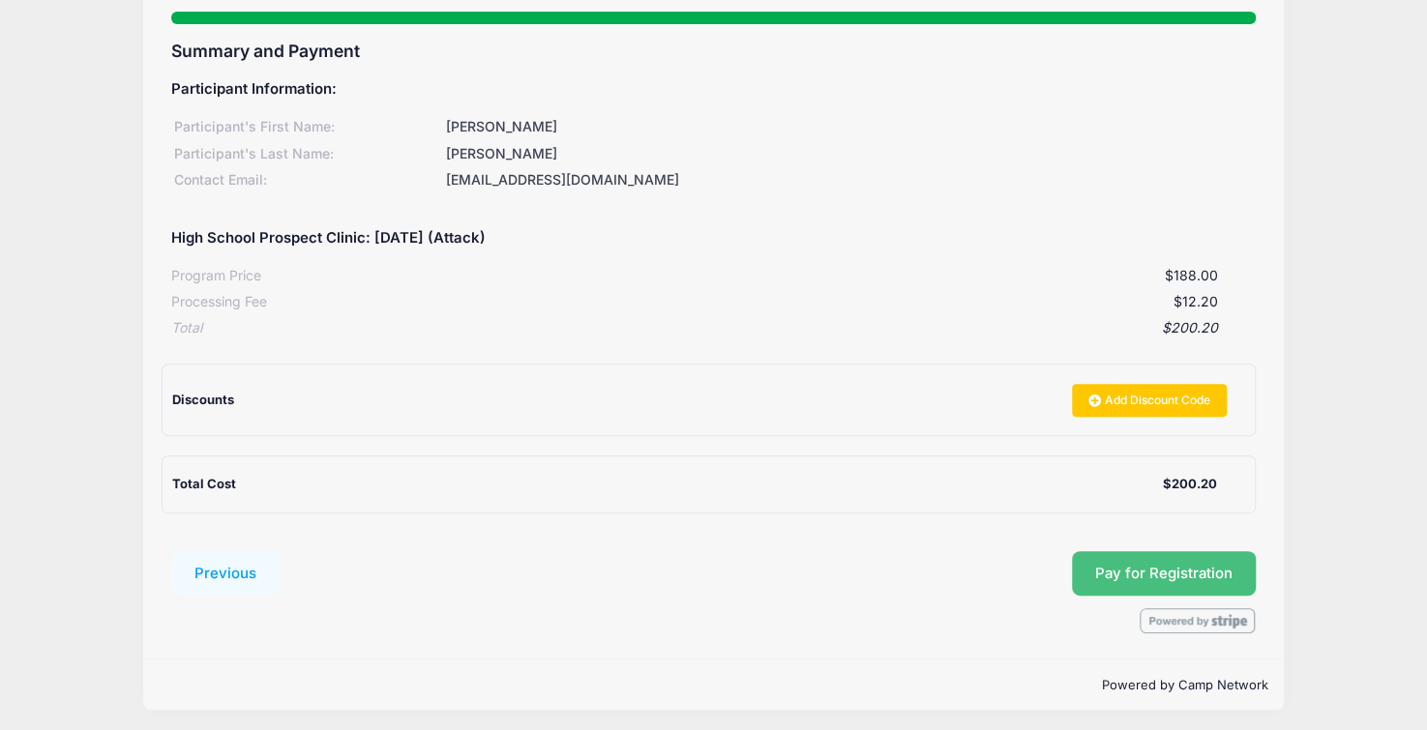
click at [1164, 566] on button "Pay for Registration" at bounding box center [1164, 573] width 184 height 44
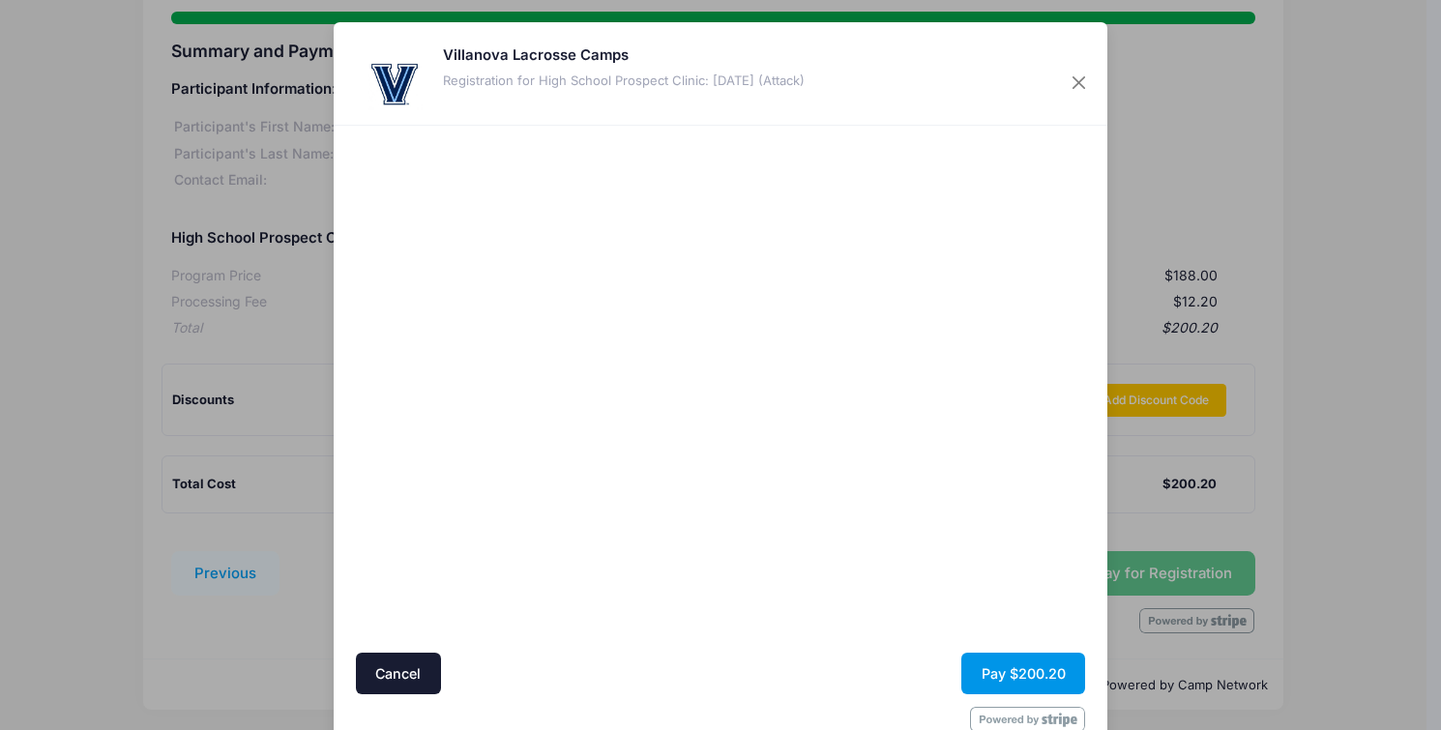
click at [1012, 653] on button "Pay $200.20" at bounding box center [1023, 674] width 124 height 42
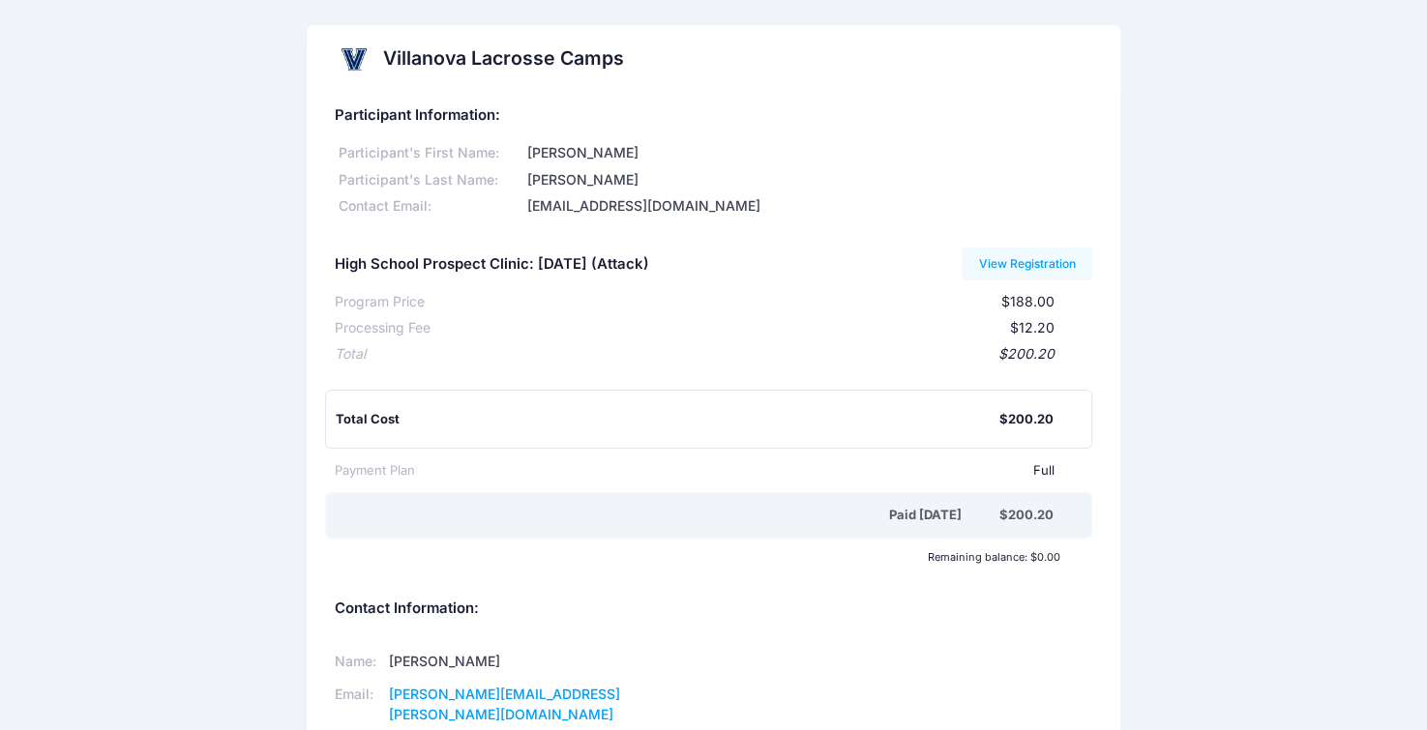
click at [452, 53] on h2 "Villanova Lacrosse Camps" at bounding box center [503, 58] width 241 height 22
